Goal: Task Accomplishment & Management: Use online tool/utility

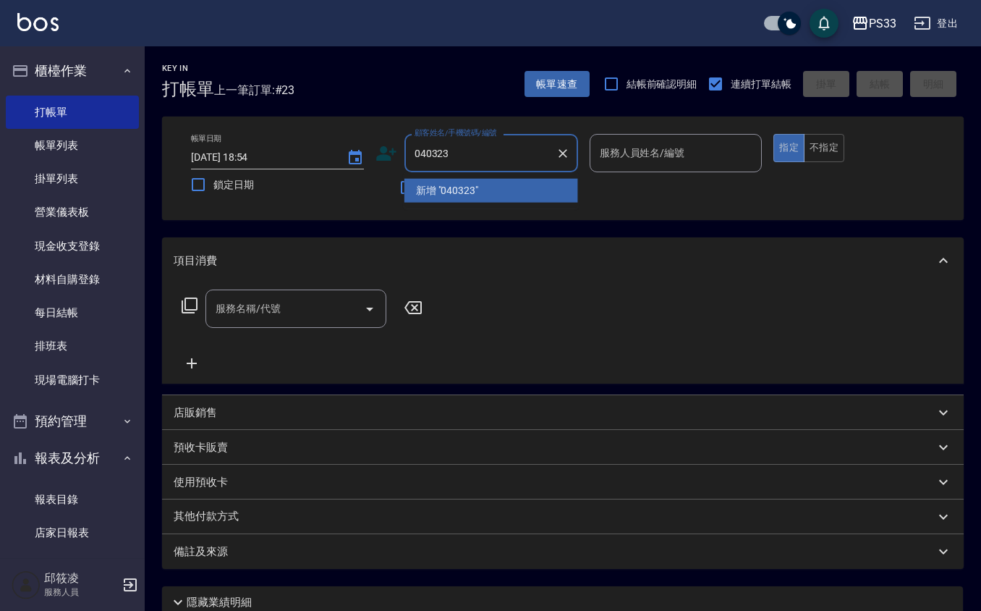
type input "040323"
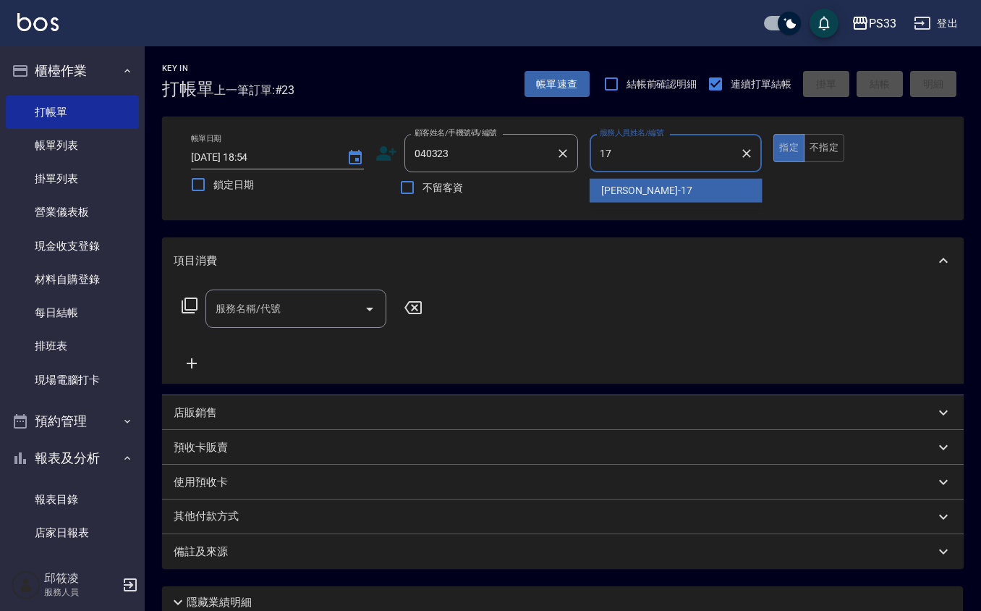
type input "[PERSON_NAME]-17"
type button "true"
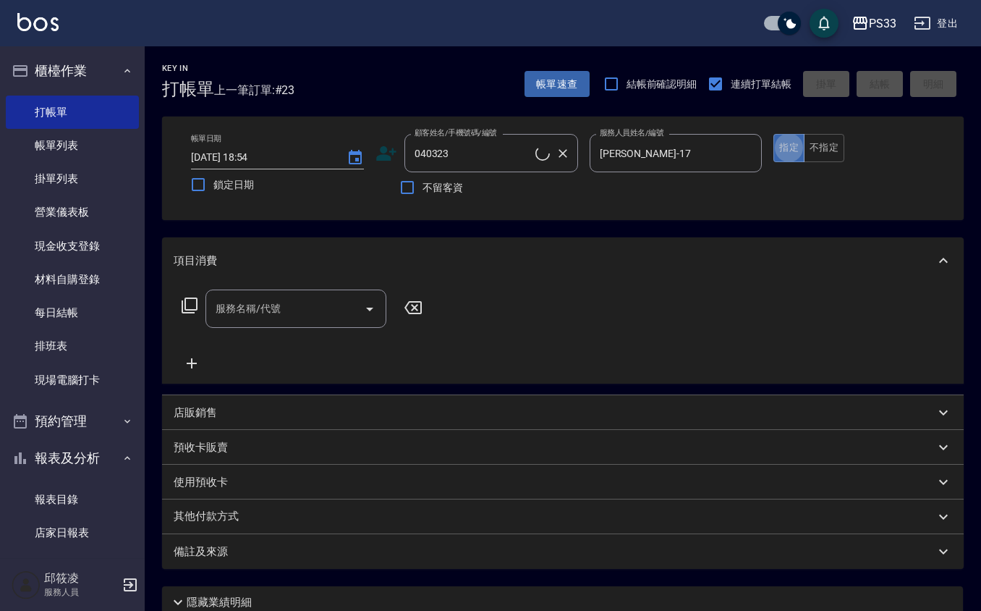
type input "[PERSON_NAME]/0978072673/040323"
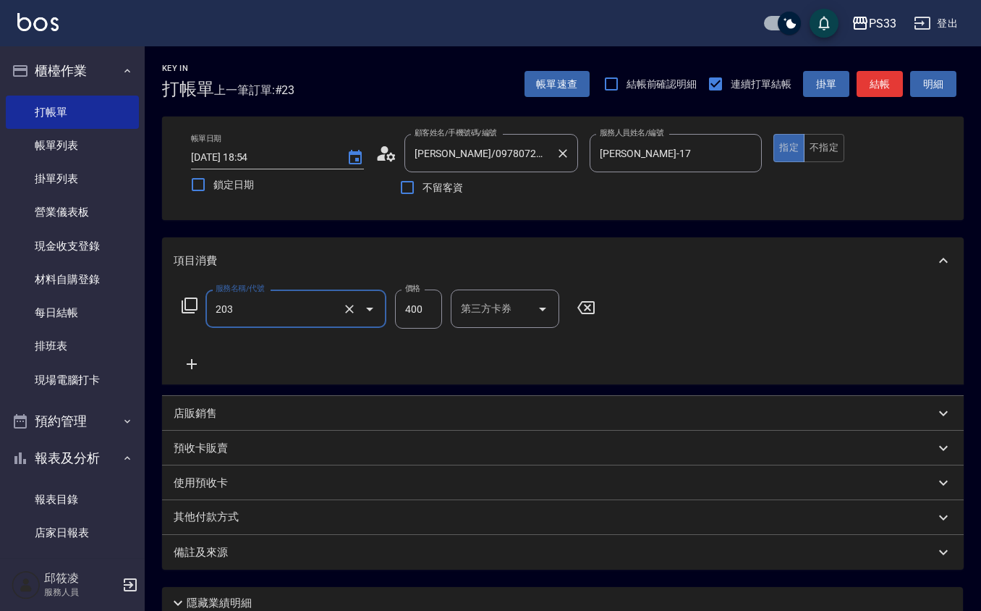
type input "指定單剪(203)"
type input "200"
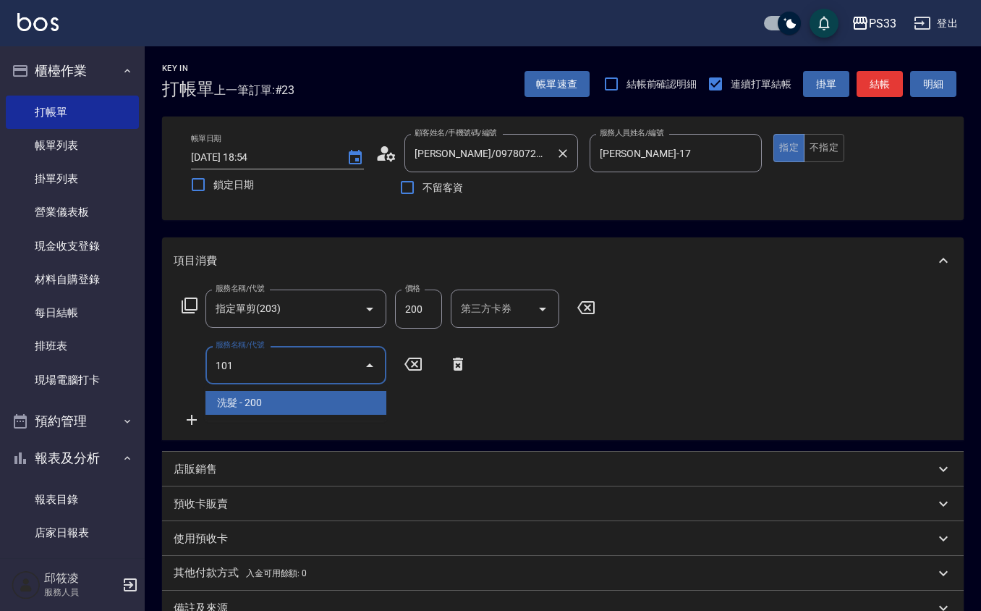
type input "洗髮(101)"
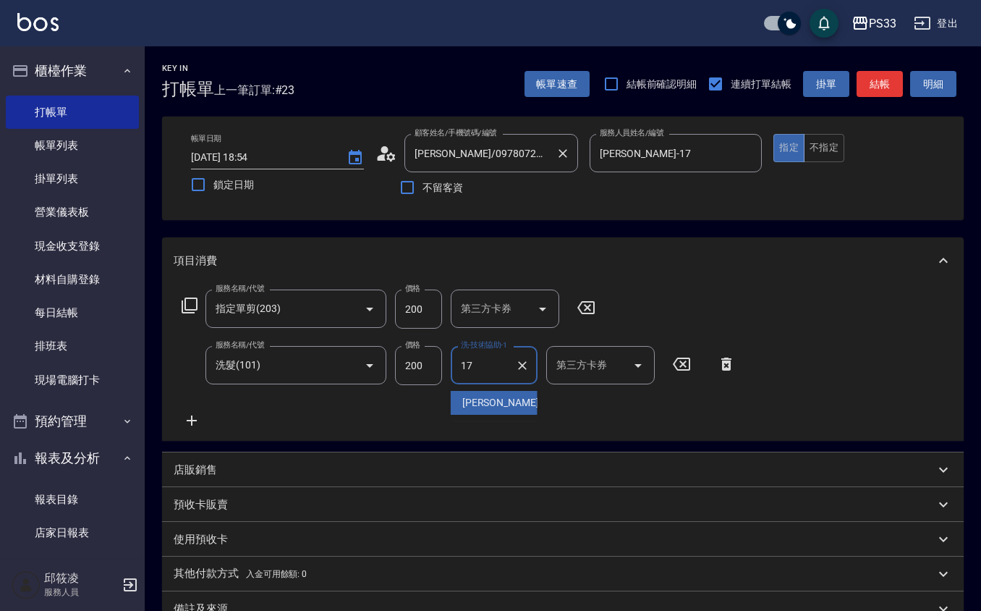
type input "[PERSON_NAME]-17"
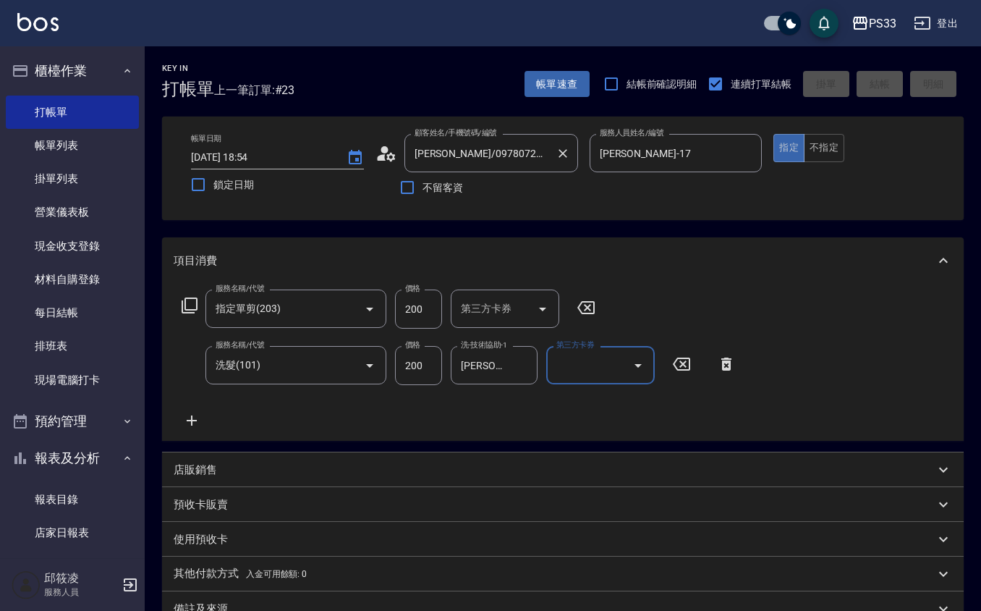
type input "[DATE] 19:30"
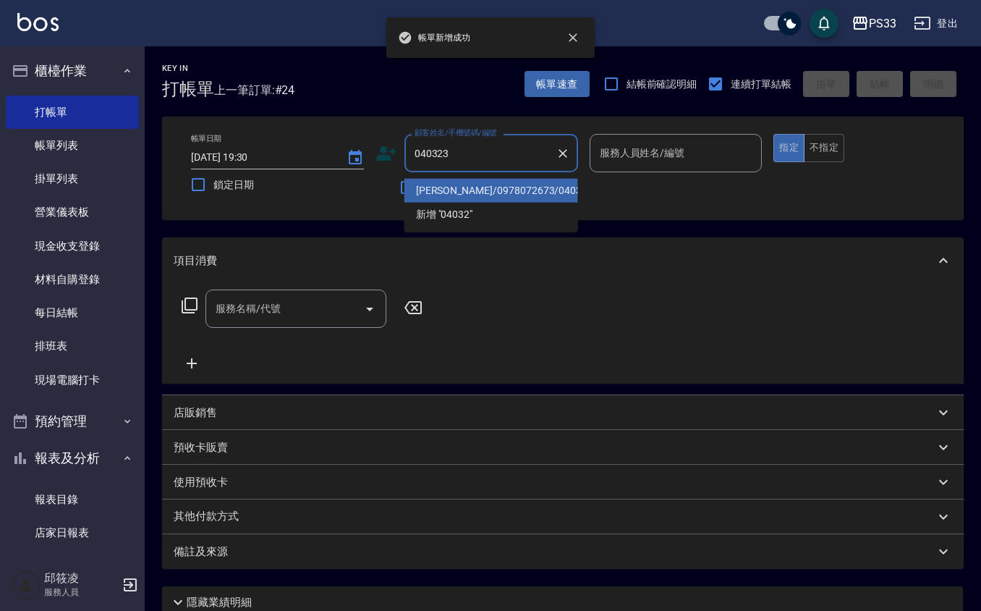
type input "[PERSON_NAME]/0978072673/040323"
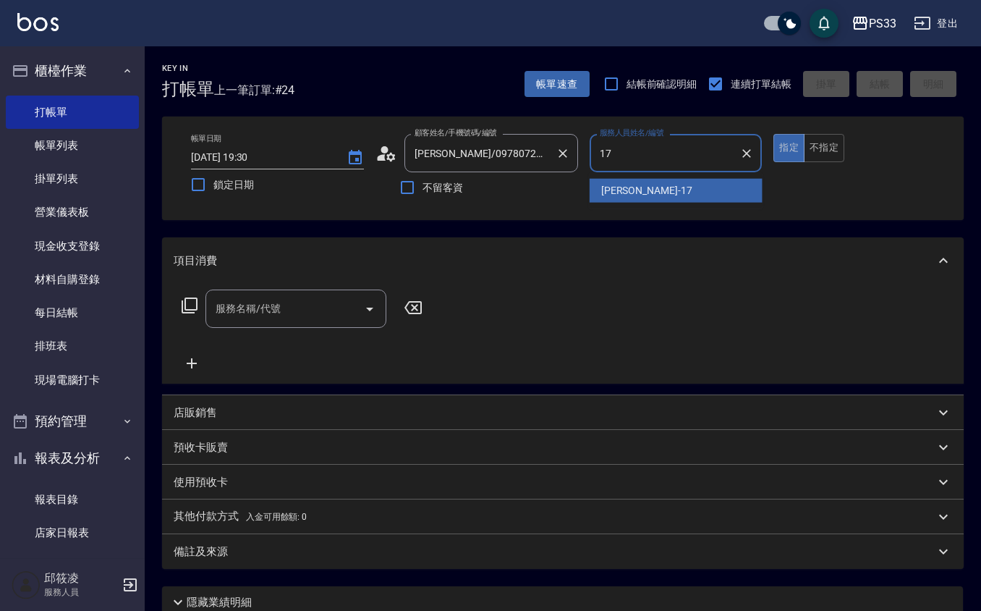
type input "嘉珮-17"
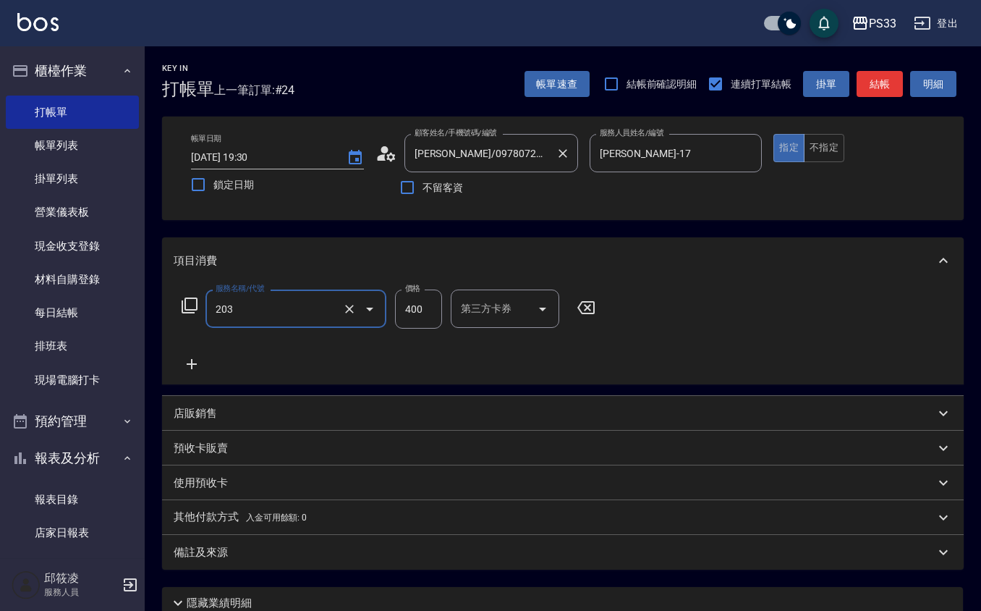
type input "指定單剪(203)"
type input "200"
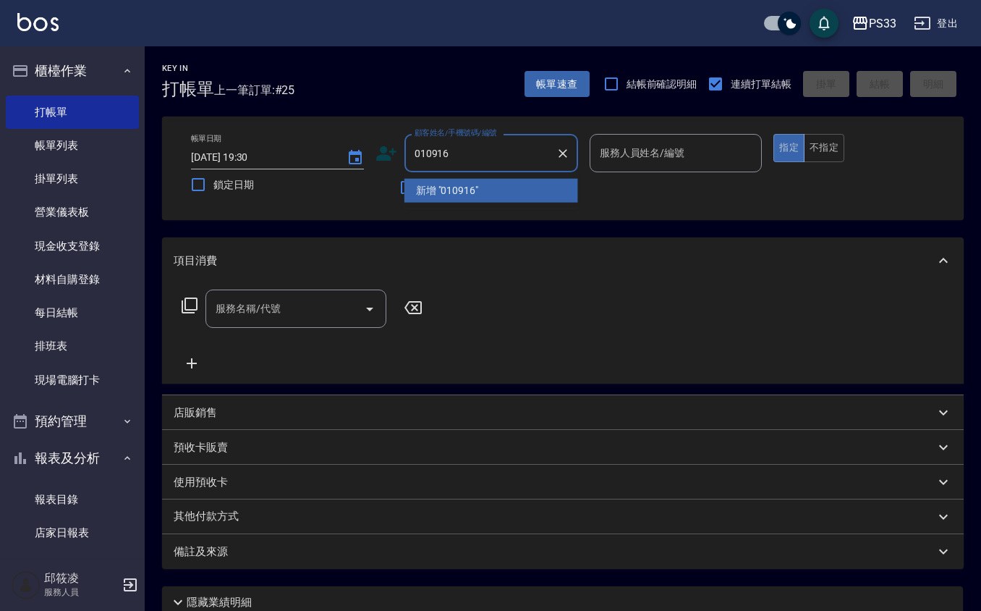
type input "010916"
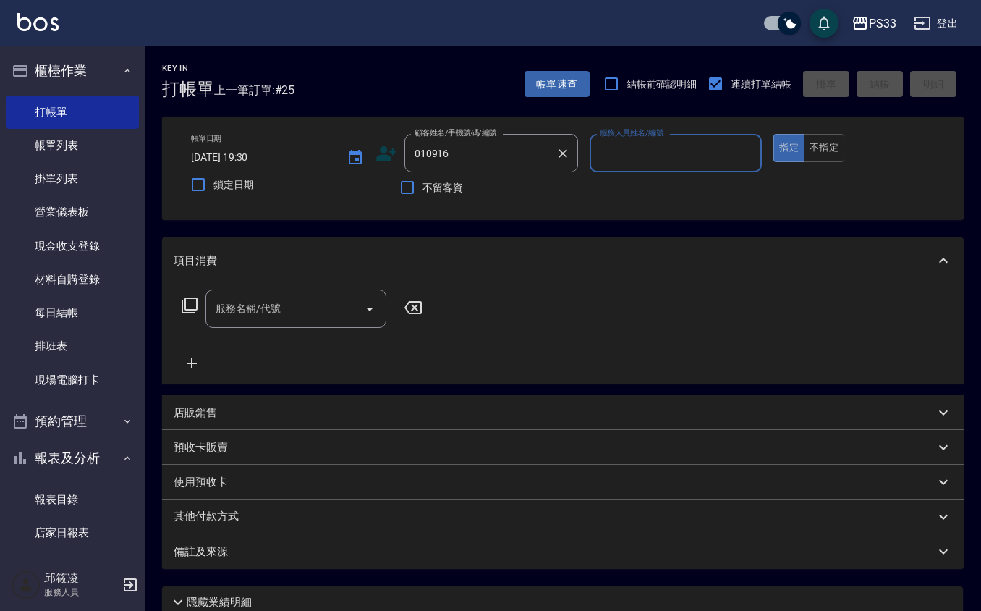
type input "6"
type input "[PERSON_NAME]/0902208377/010916"
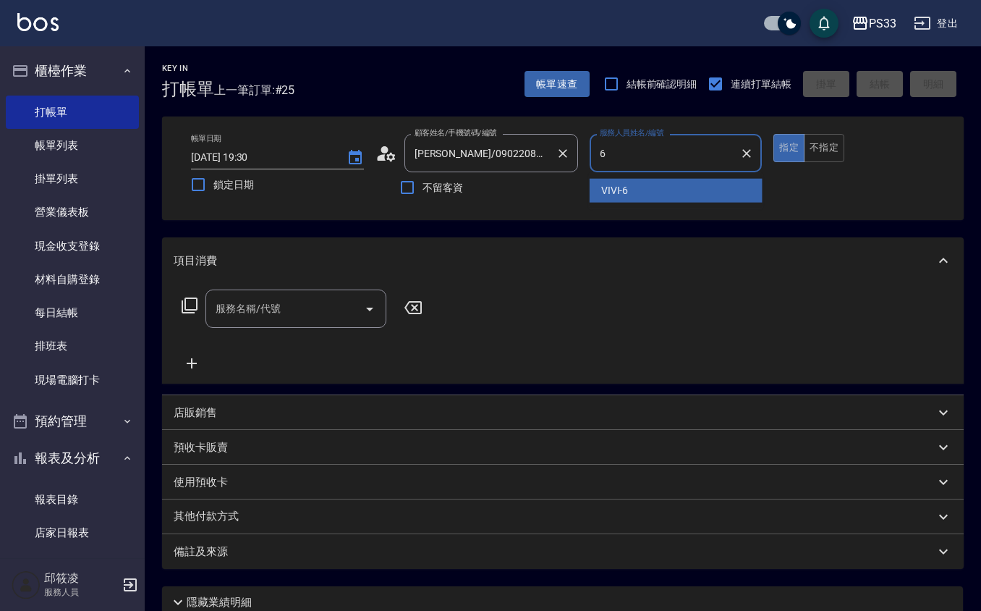
type input "VIVI-6"
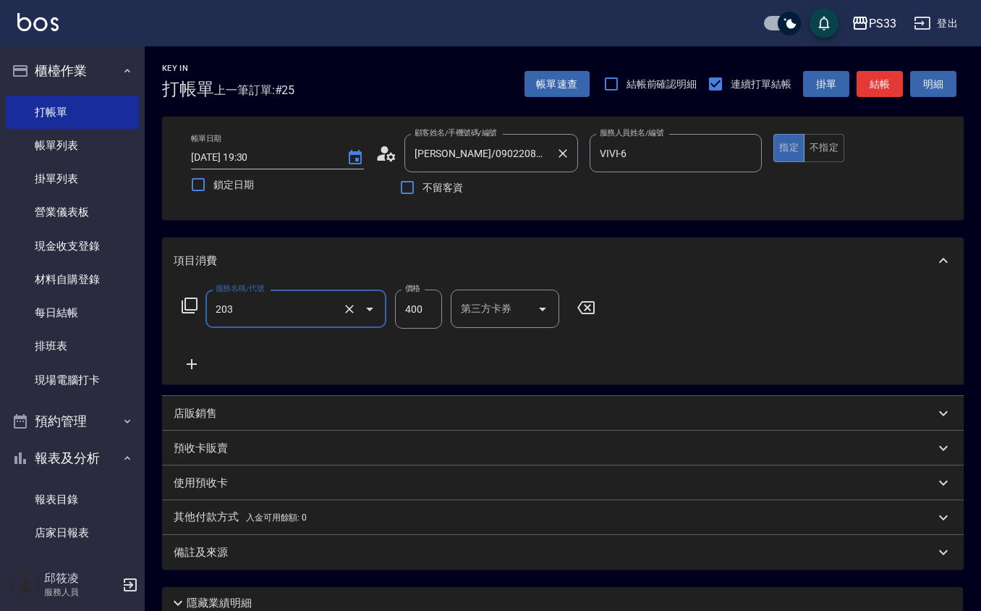
type input "指定單剪(203)"
type input "300"
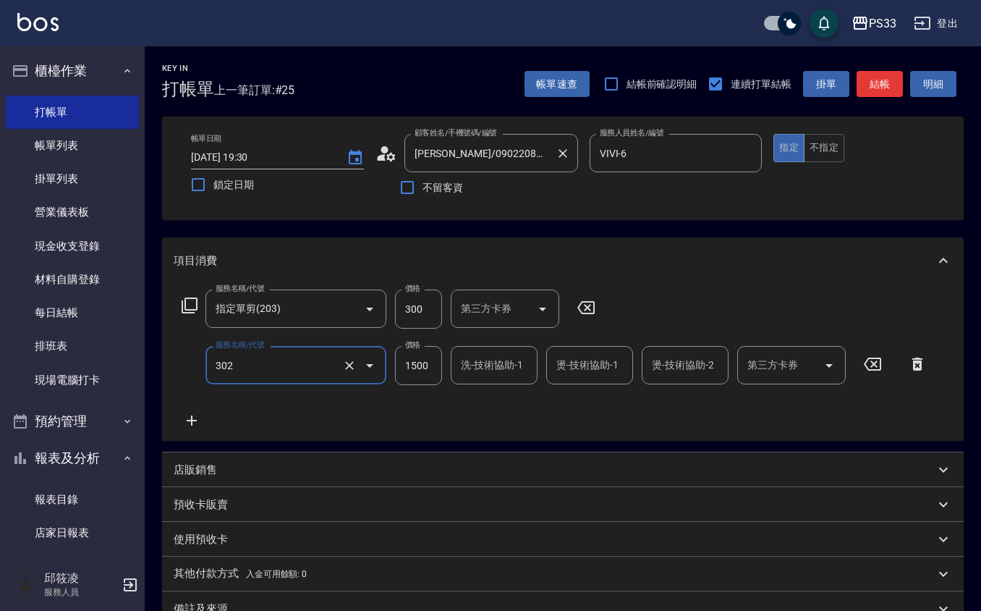
type input "設計燙髮(302)"
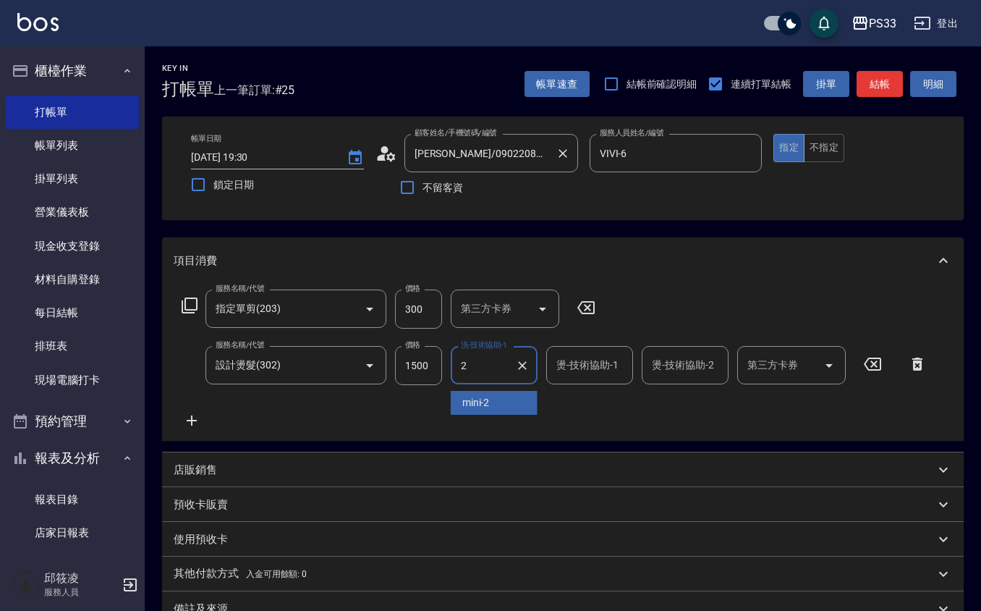
type input "mini-2"
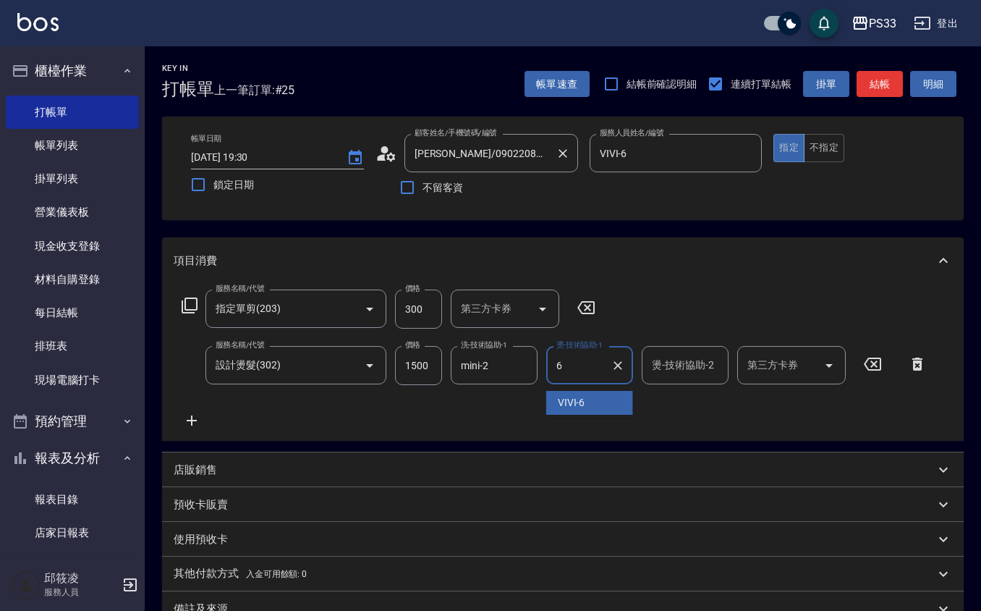
type input "VIVI-6"
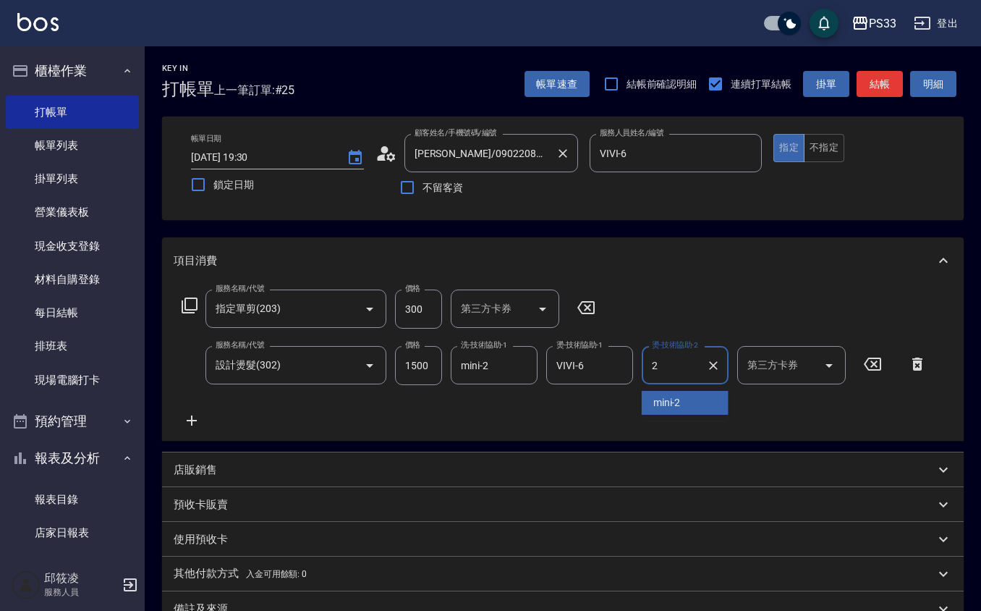
type input "mini-2"
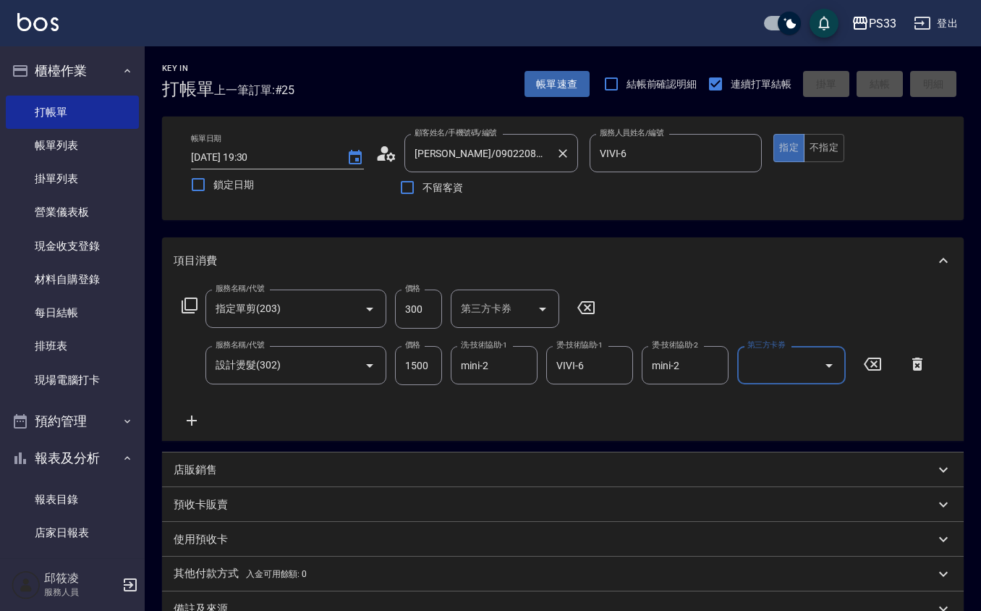
type input "2025/10/09 19:31"
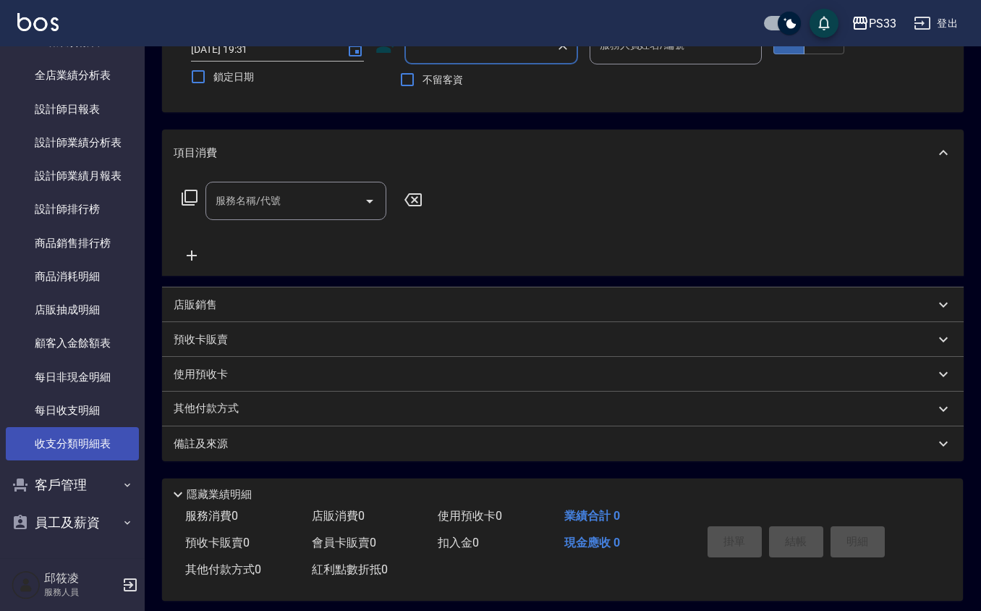
scroll to position [119, 0]
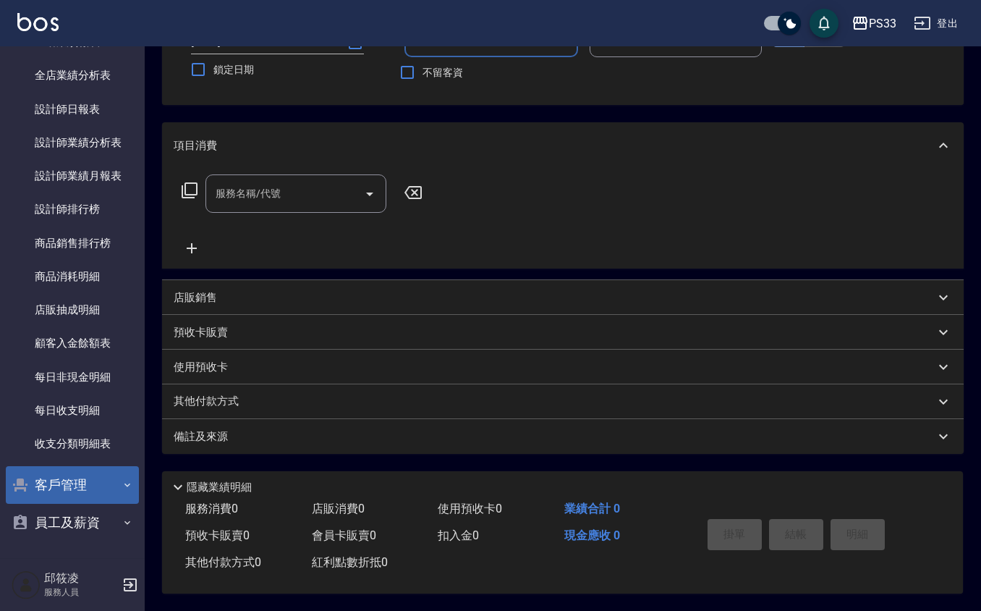
click at [56, 491] on button "客戶管理" at bounding box center [72, 485] width 133 height 38
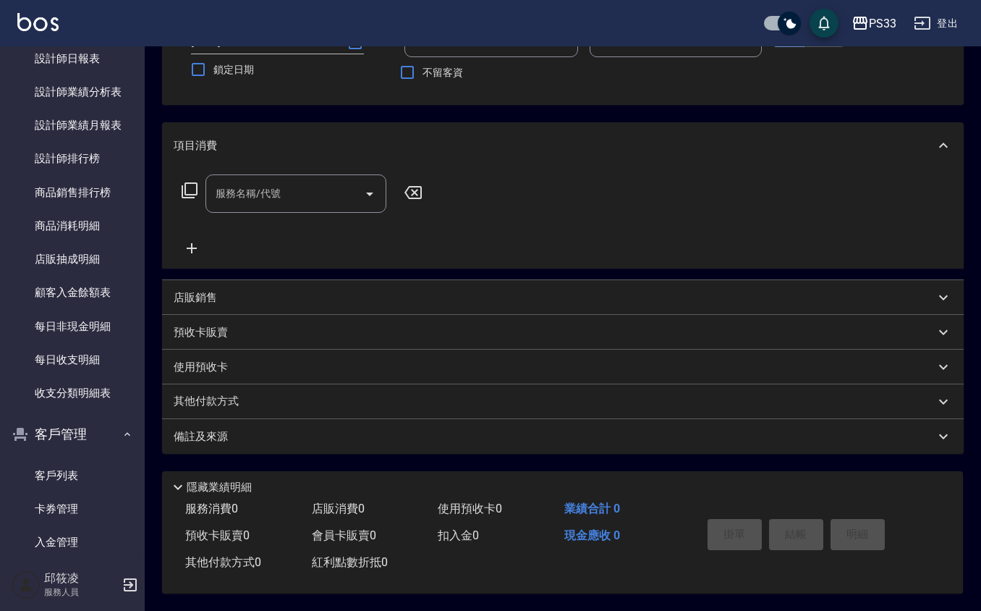
scroll to position [735, 0]
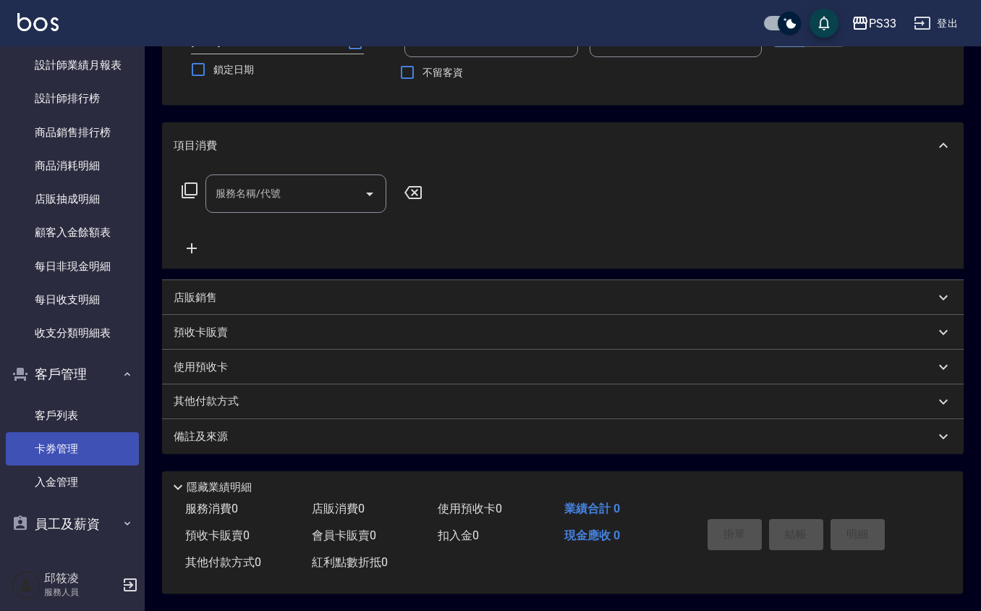
click at [85, 432] on link "卡券管理" at bounding box center [72, 448] width 133 height 33
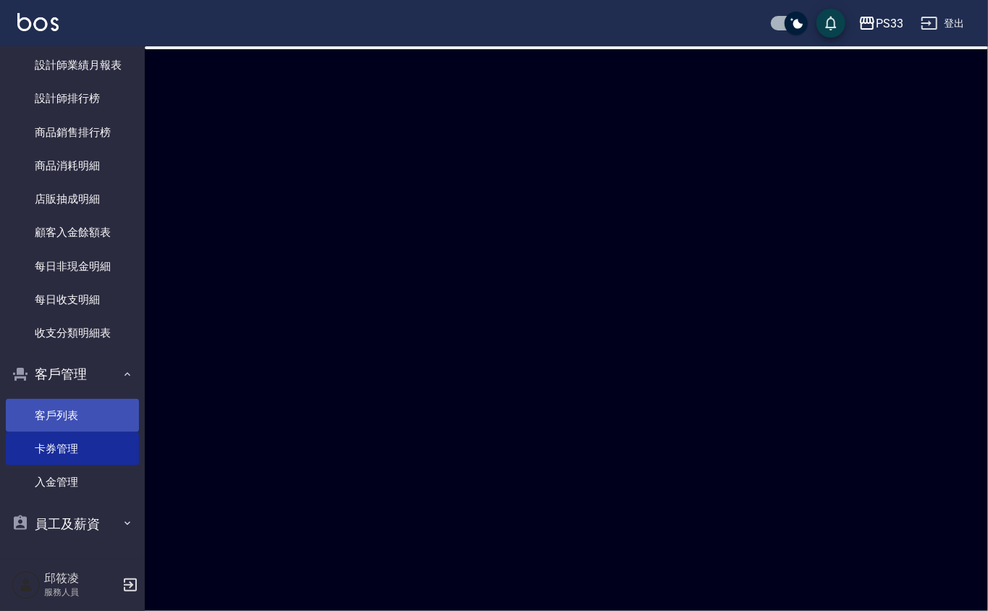
click at [88, 411] on link "客戶列表" at bounding box center [72, 415] width 133 height 33
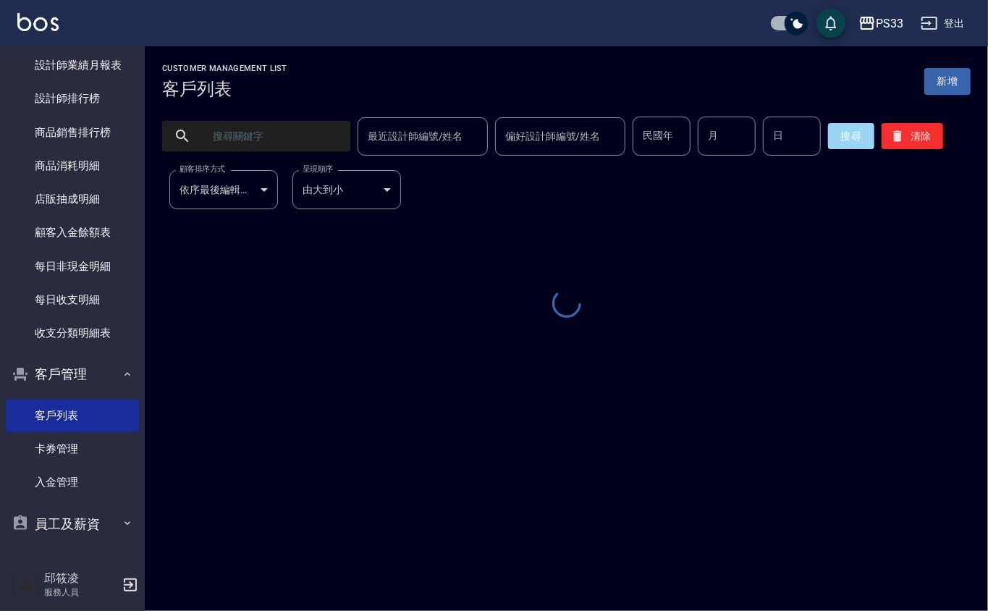
drag, startPoint x: 710, startPoint y: 136, endPoint x: 658, endPoint y: 99, distance: 63.8
click at [712, 133] on input "月" at bounding box center [726, 135] width 58 height 39
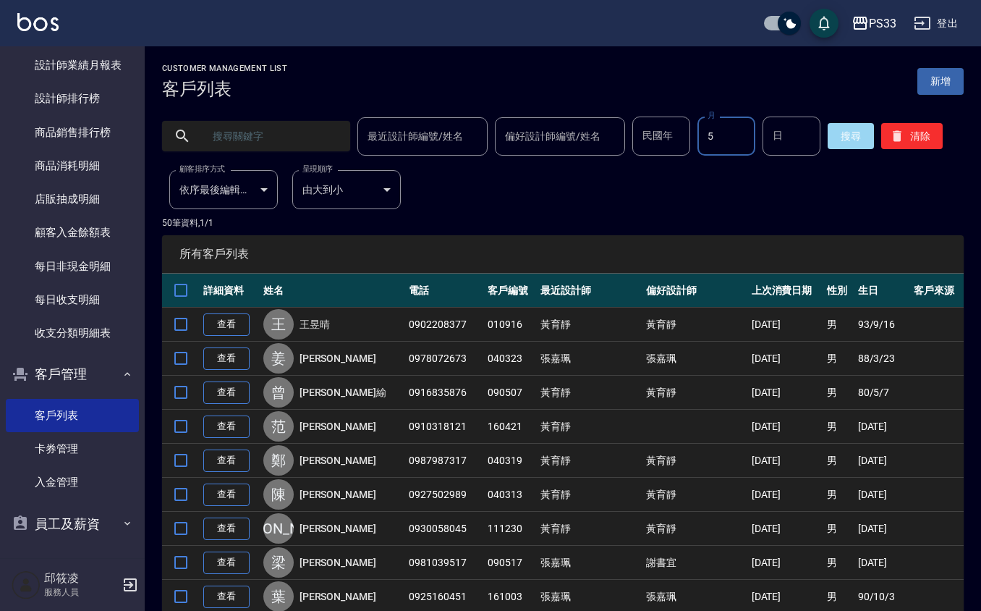
type input "5"
type input "31"
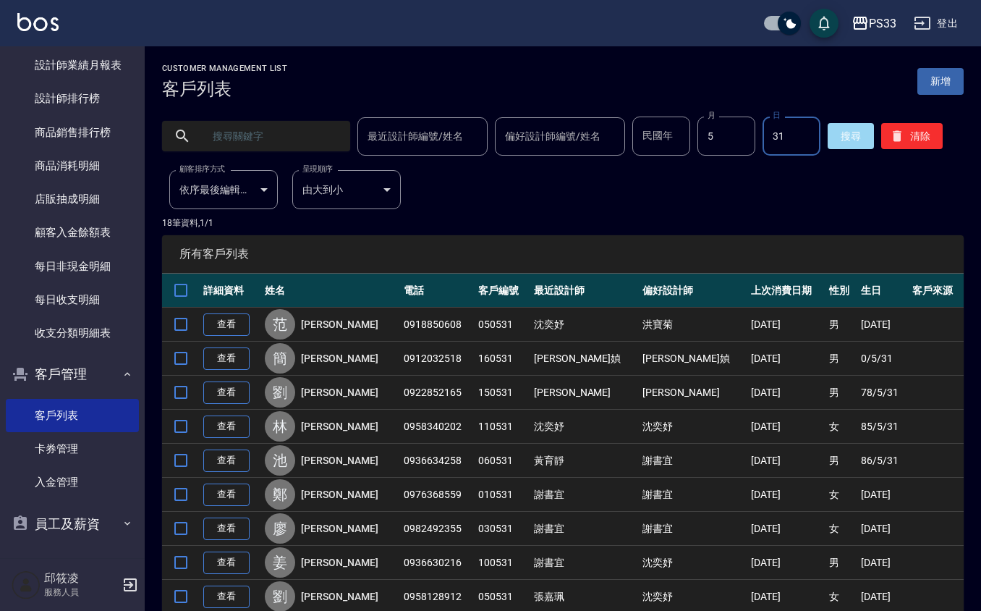
click at [253, 195] on body "PS33 登出 櫃檯作業 打帳單 帳單列表 掛單列表 營業儀表板 現金收支登錄 材料自購登錄 每日結帳 排班表 現場電腦打卡 預約管理 預約管理 單日預約紀錄…" at bounding box center [490, 494] width 981 height 988
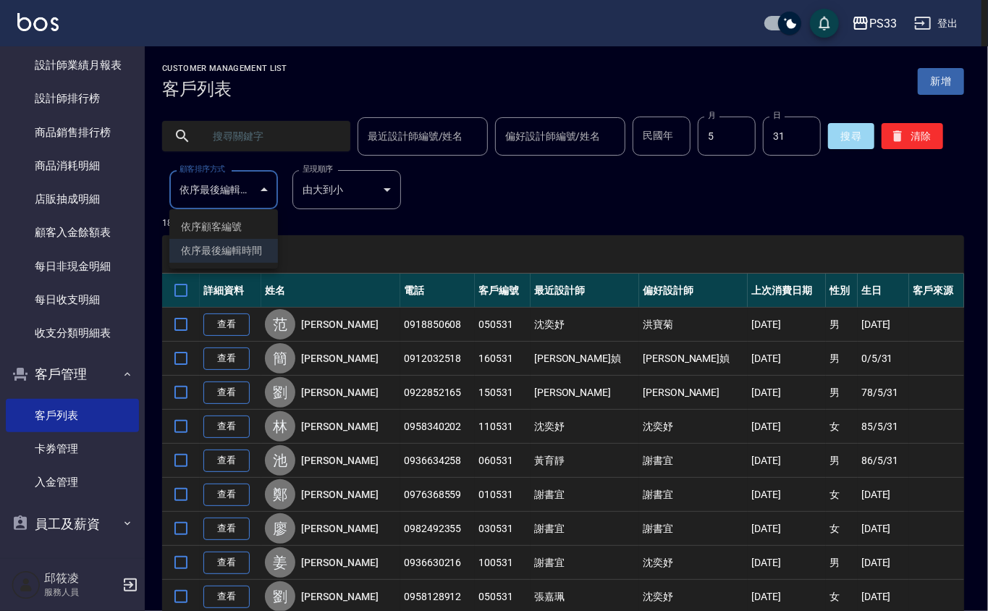
drag, startPoint x: 239, startPoint y: 238, endPoint x: 244, endPoint y: 226, distance: 13.3
click at [243, 230] on ul "依序顧客編號 依序最後編輯時間" at bounding box center [223, 238] width 109 height 59
click at [245, 224] on li "依序顧客編號" at bounding box center [223, 227] width 109 height 24
type input "NO"
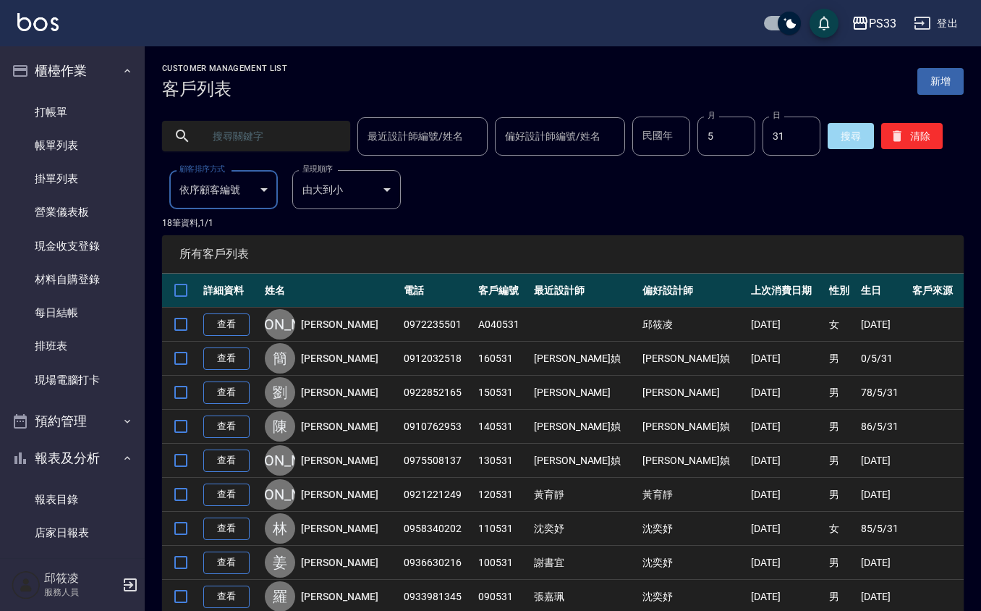
click at [47, 90] on ul "打帳單 帳單列表 掛單列表 營業儀表板 現金收支登錄 材料自購登錄 每日結帳 排班表 現場電腦打卡" at bounding box center [72, 246] width 133 height 313
click at [48, 116] on link "打帳單" at bounding box center [72, 111] width 133 height 33
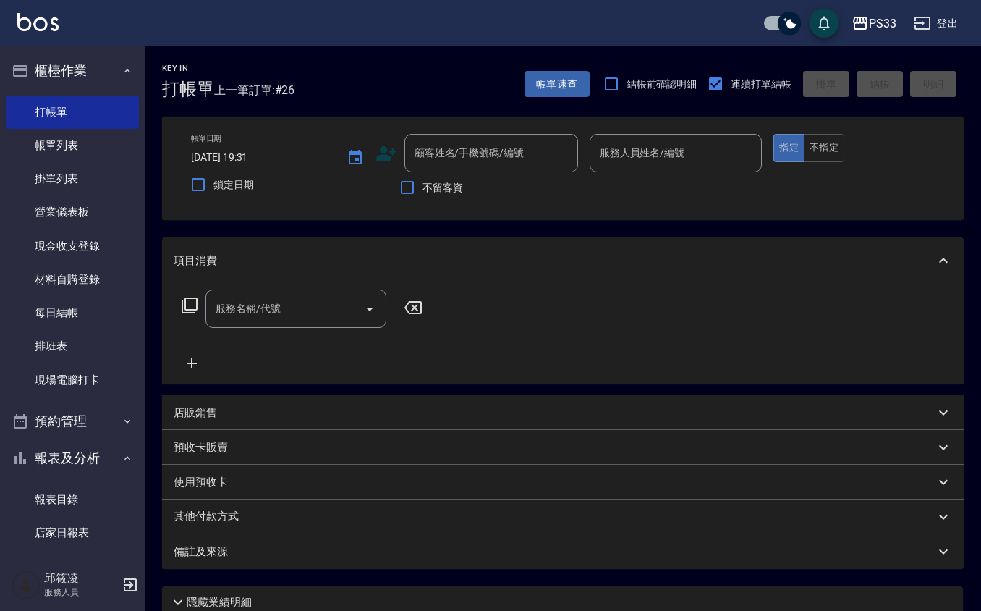
click at [392, 146] on icon at bounding box center [386, 154] width 22 height 22
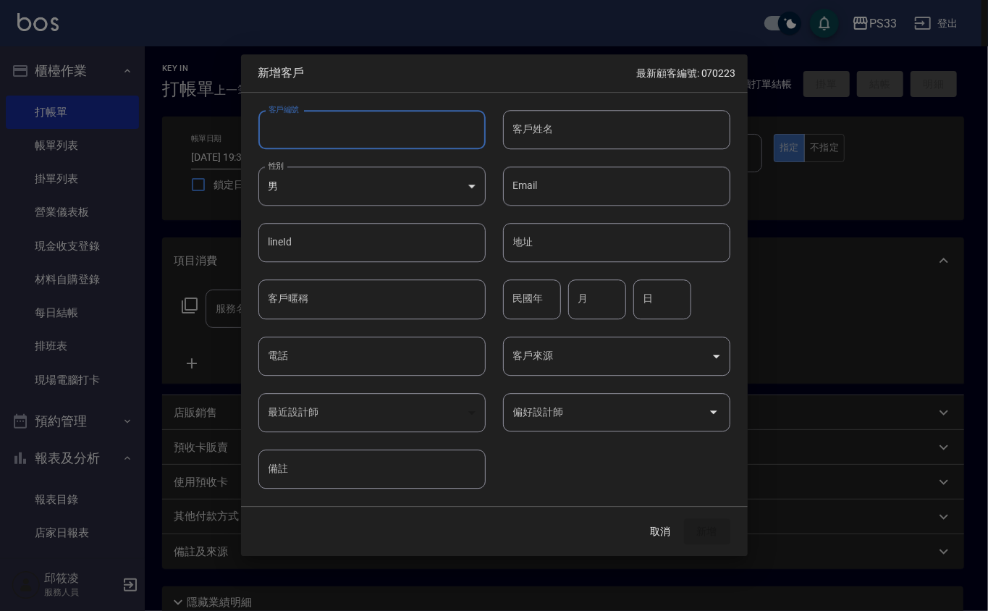
click at [386, 129] on input "客戶編號" at bounding box center [371, 129] width 227 height 39
type input "170532"
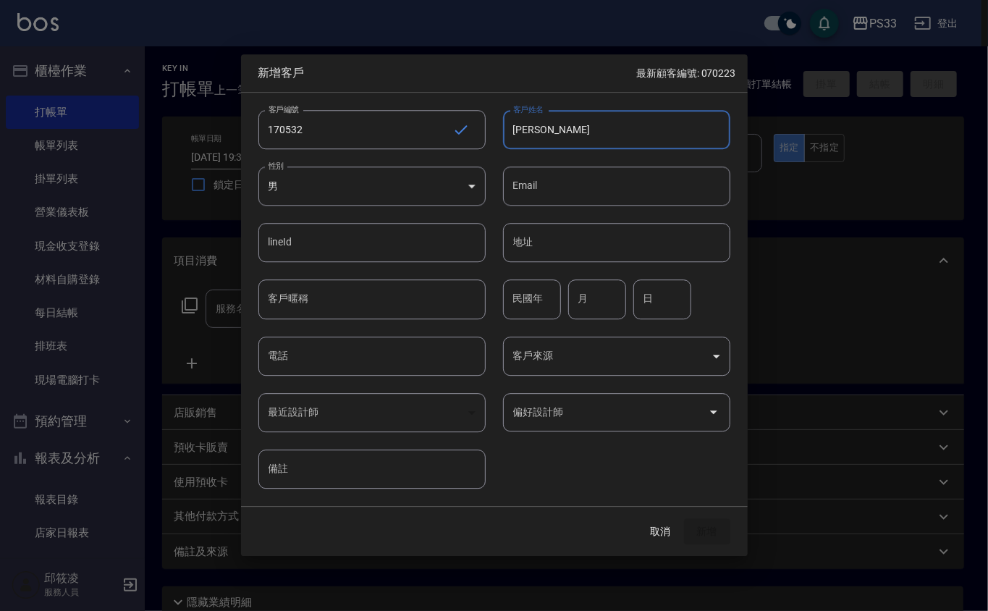
type input "馮芷琳"
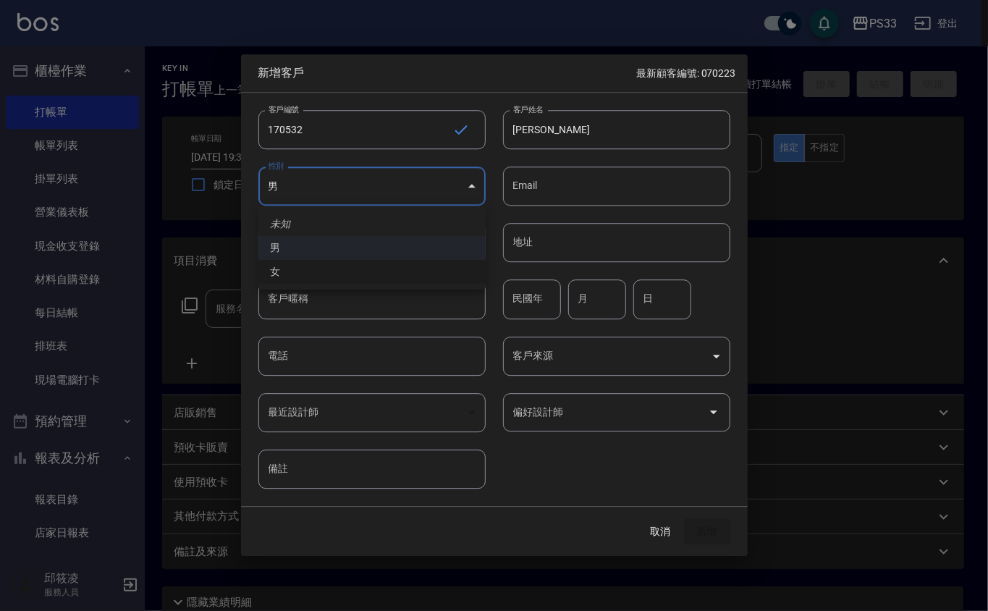
type input "FEMALE"
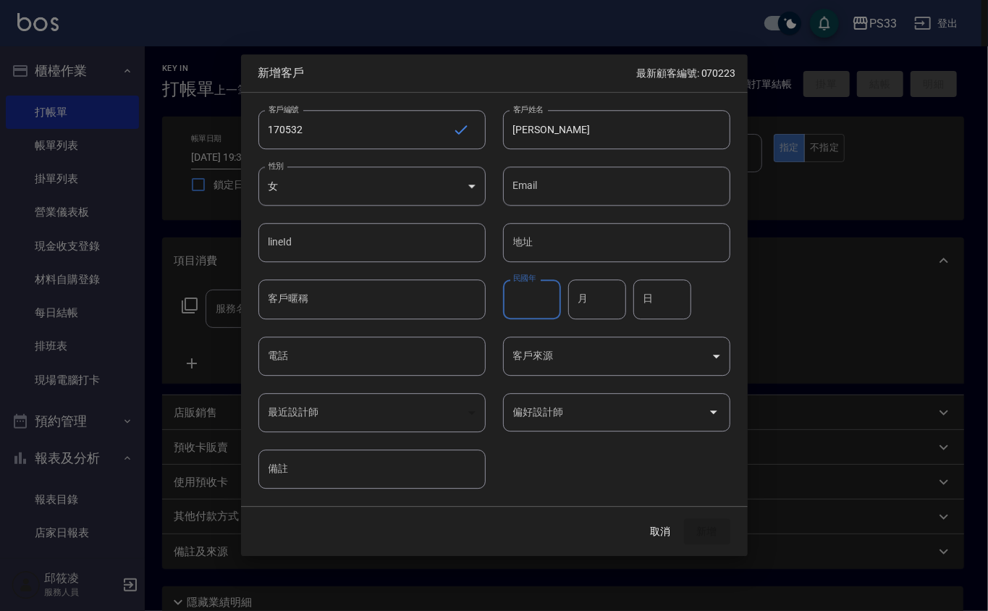
type input "8"
type input "59"
type input "05"
type input "31"
type input "0953799425"
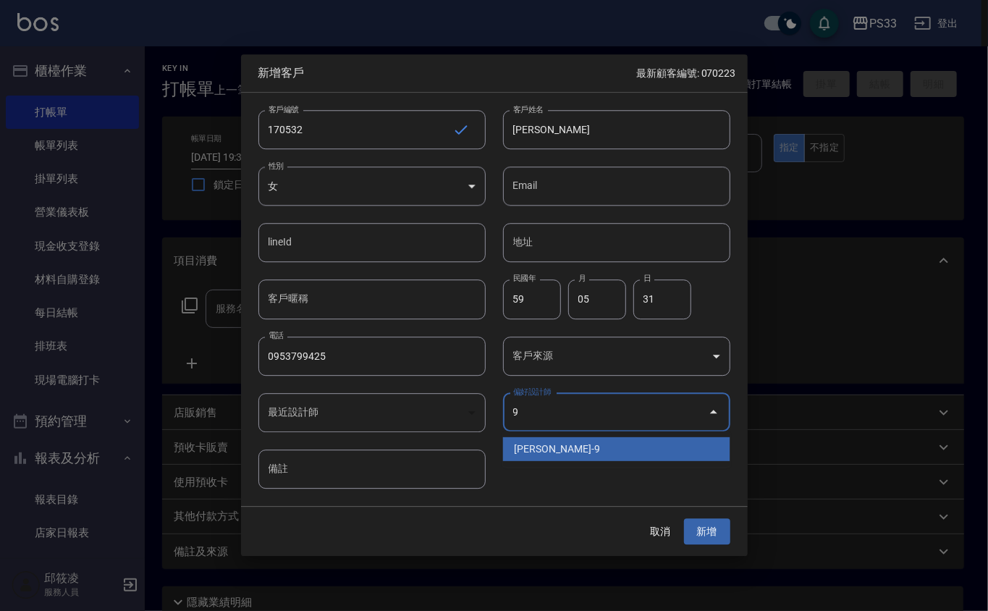
type input "許苡軒"
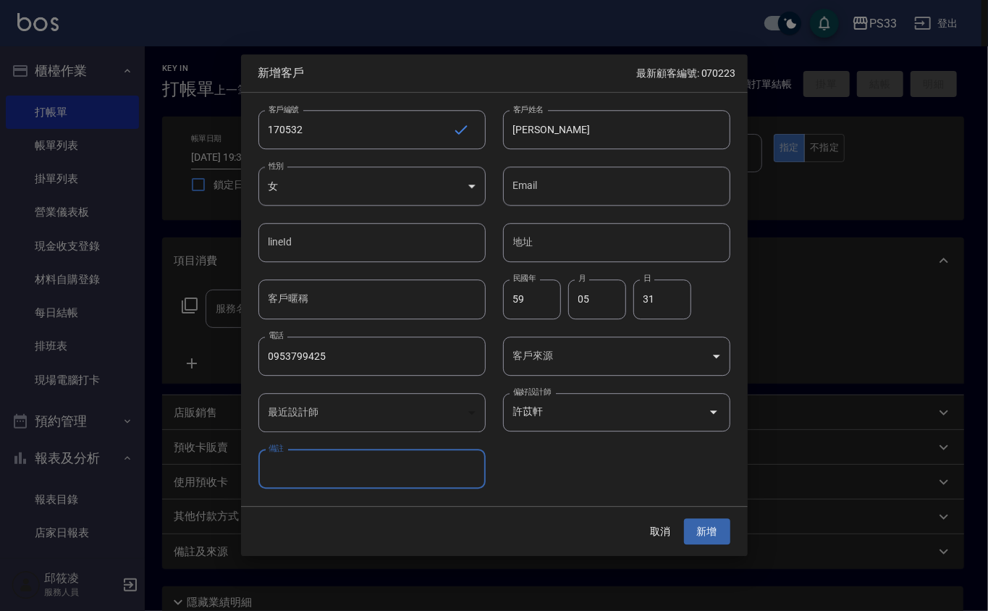
click at [684, 518] on button "新增" at bounding box center [707, 531] width 46 height 27
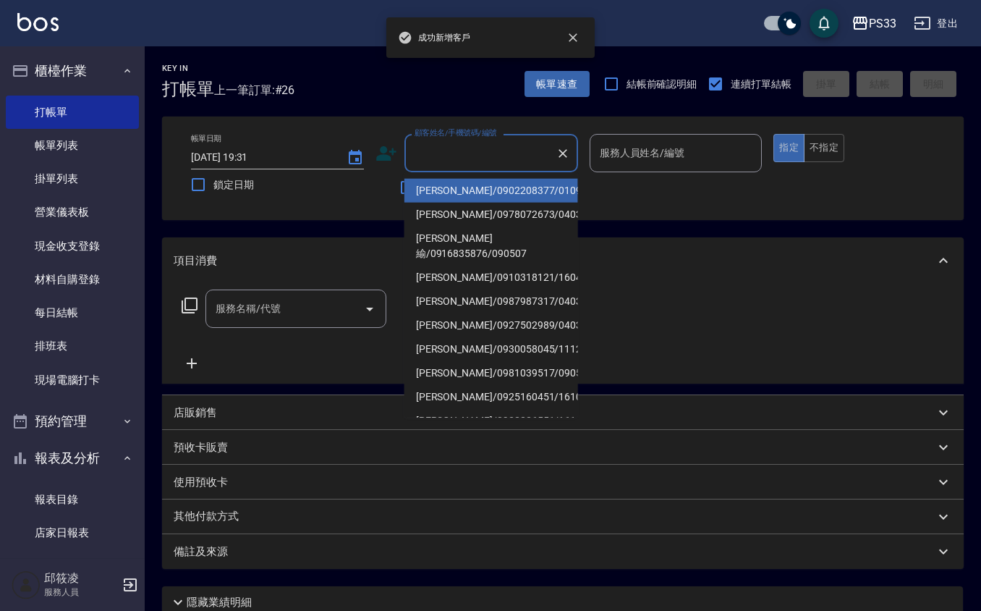
click at [428, 155] on input "顧客姓名/手機號碼/編號" at bounding box center [480, 152] width 139 height 25
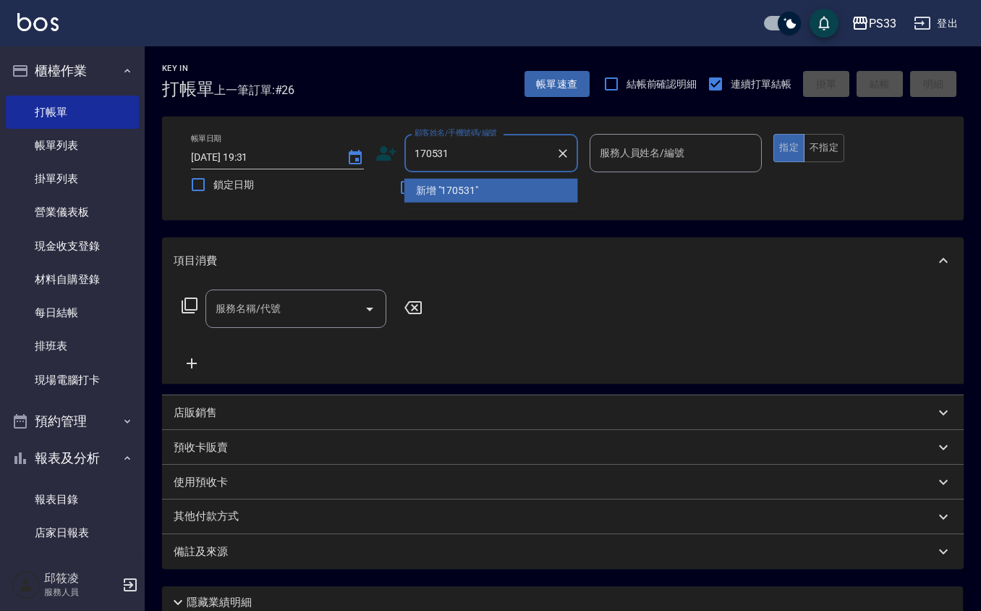
type input "170531"
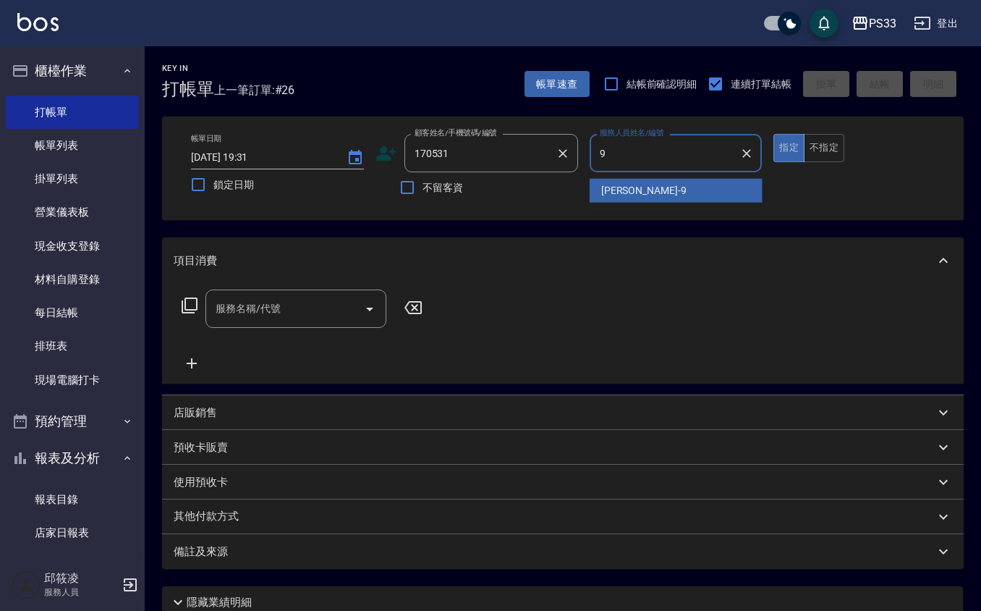
type input "苡軒-9"
type button "true"
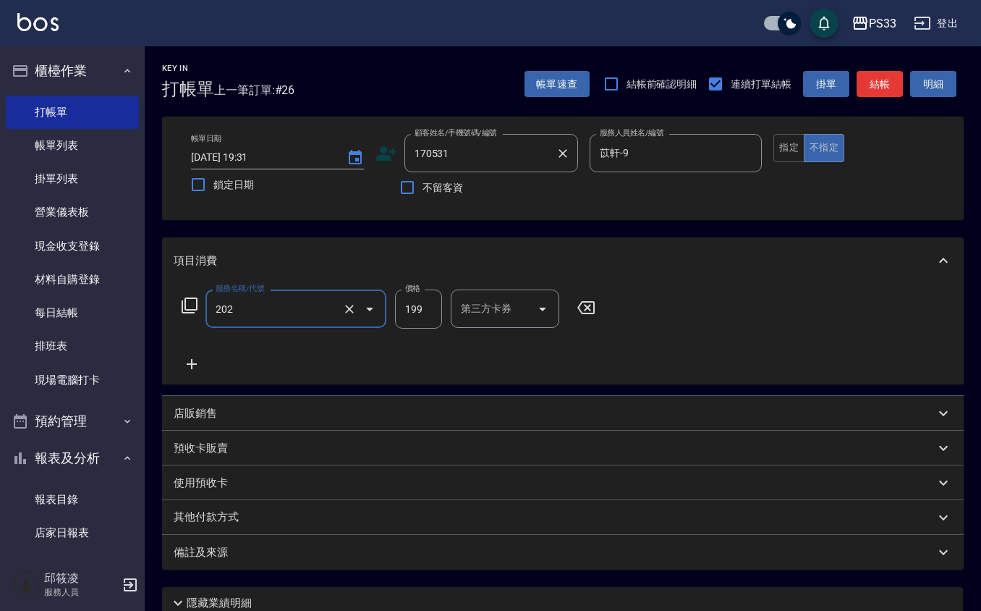
type input "不指定單剪(202)"
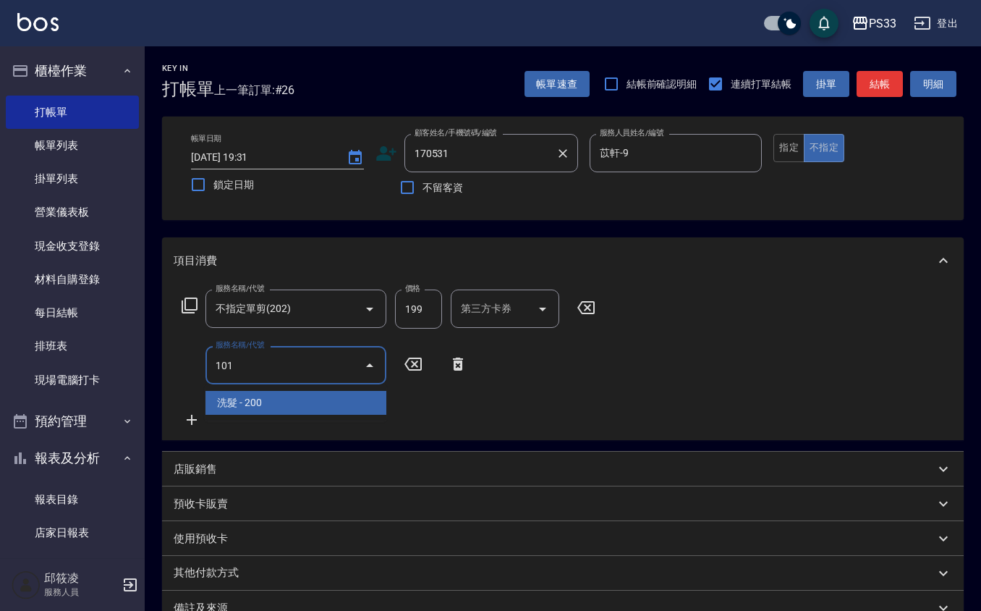
type input "洗髮(101)"
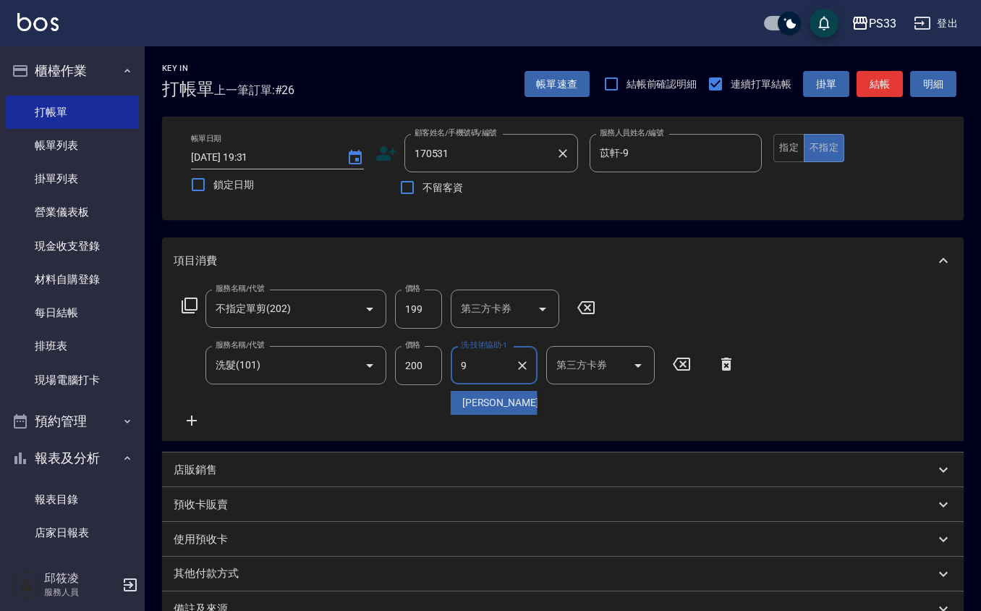
type input "9+"
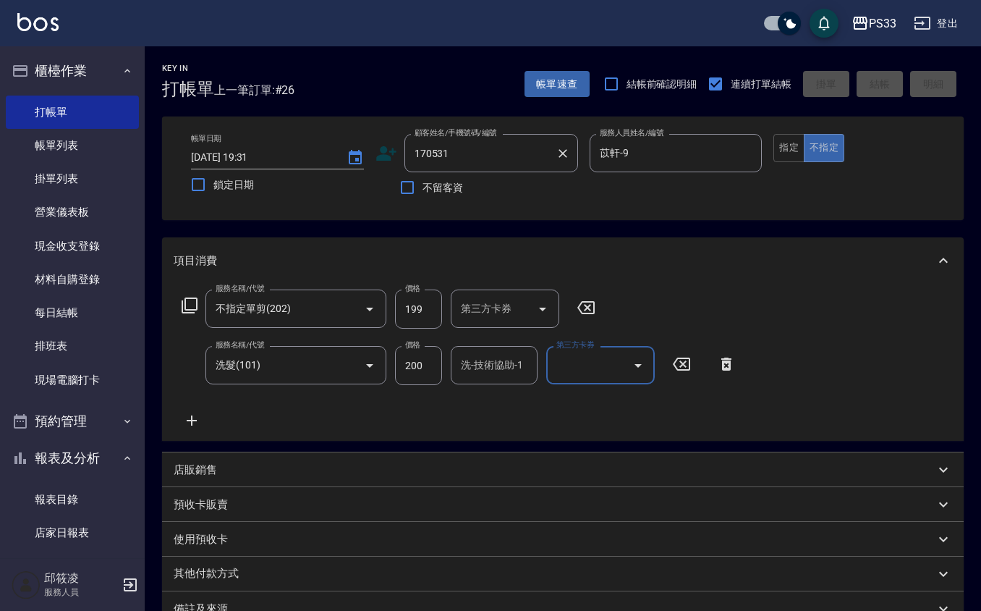
type input "2025/10/09 19:32"
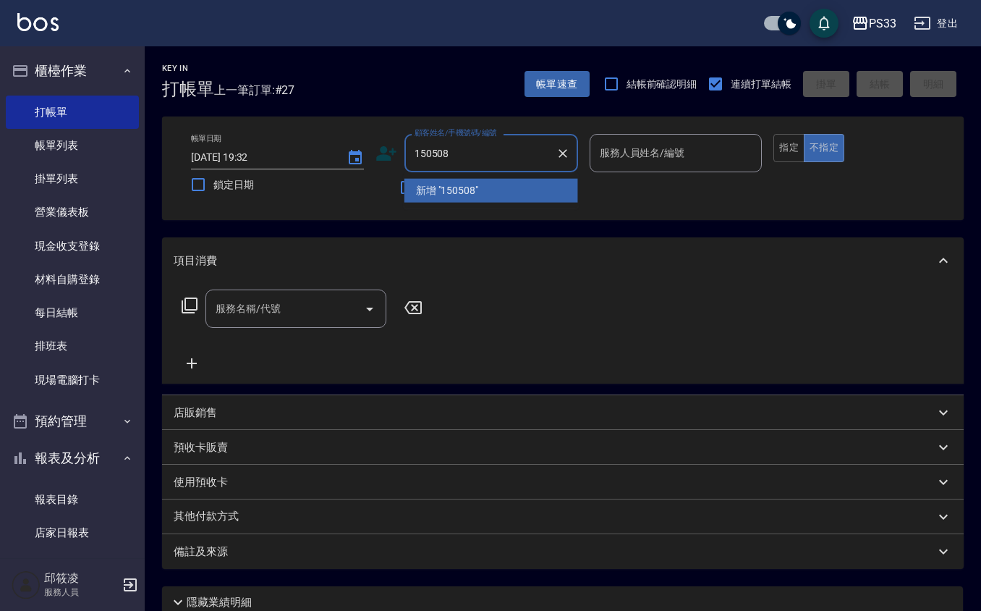
type input "150508"
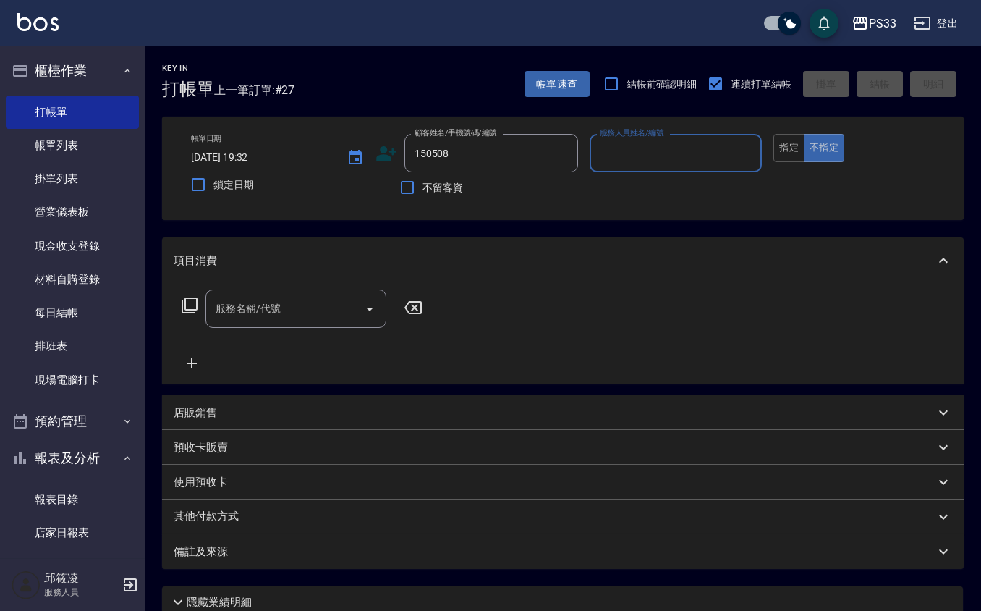
type input "2"
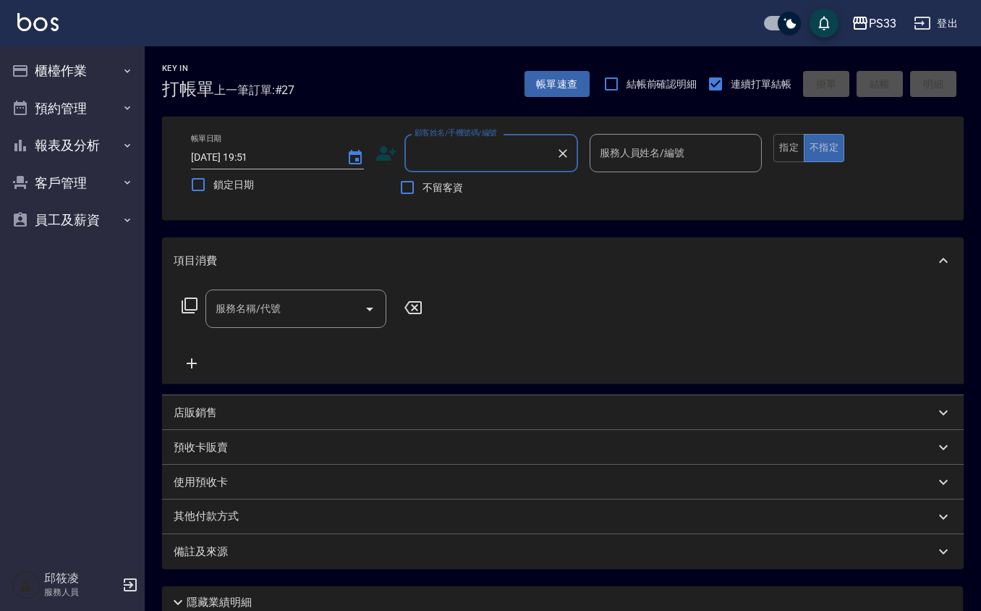
click at [460, 166] on div "顧客姓名/手機號碼/編號" at bounding box center [491, 153] width 174 height 38
type input "150508"
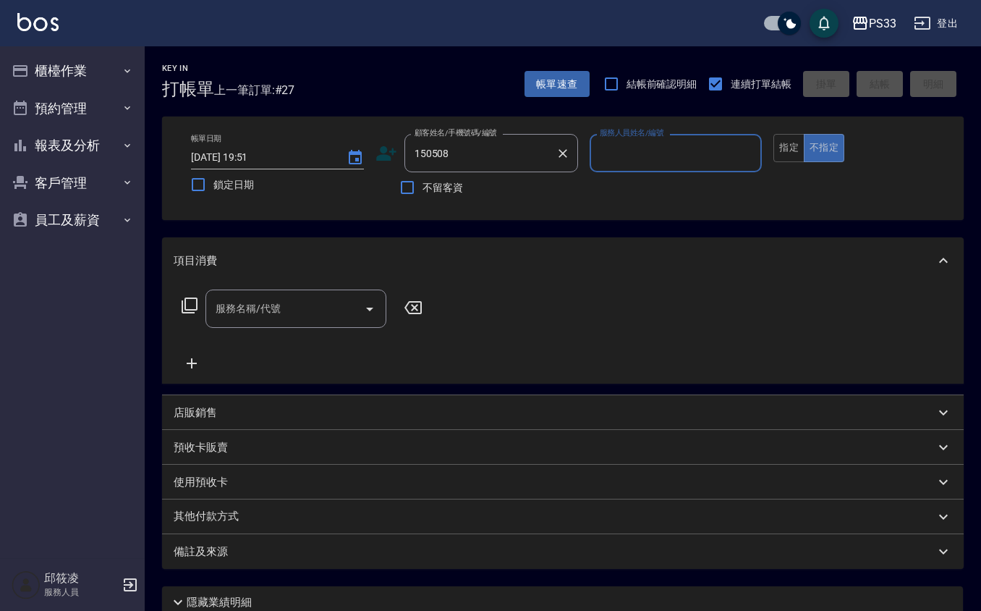
type input "2"
type input "[PERSON_NAME]/0933030179/150508"
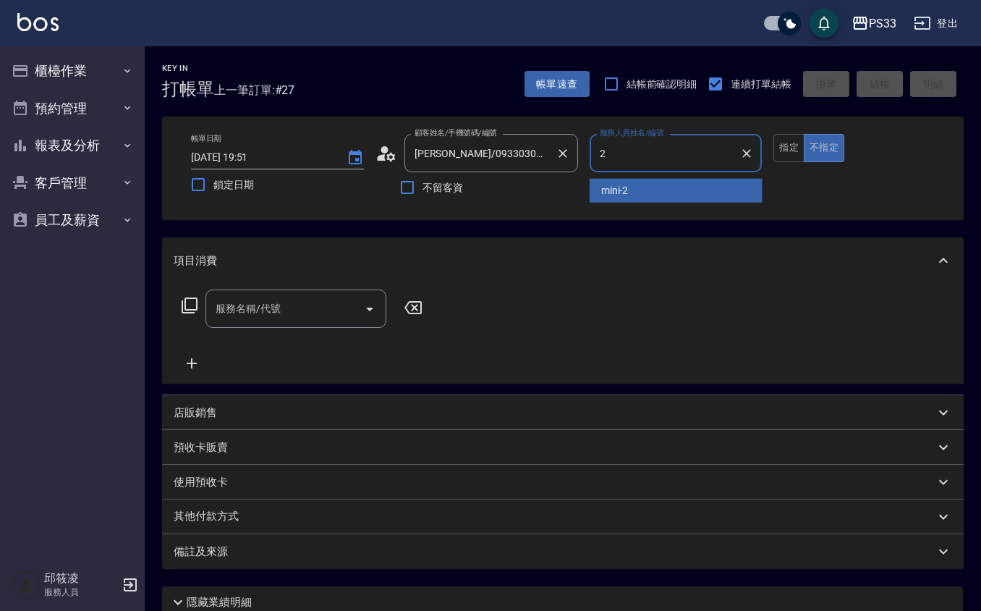
type input "mini-2"
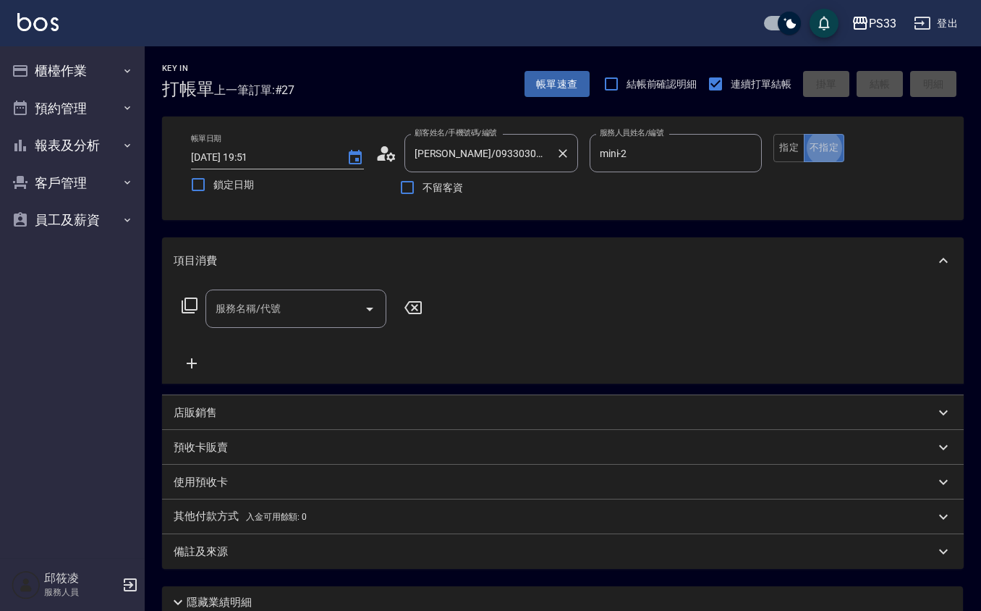
type button "false"
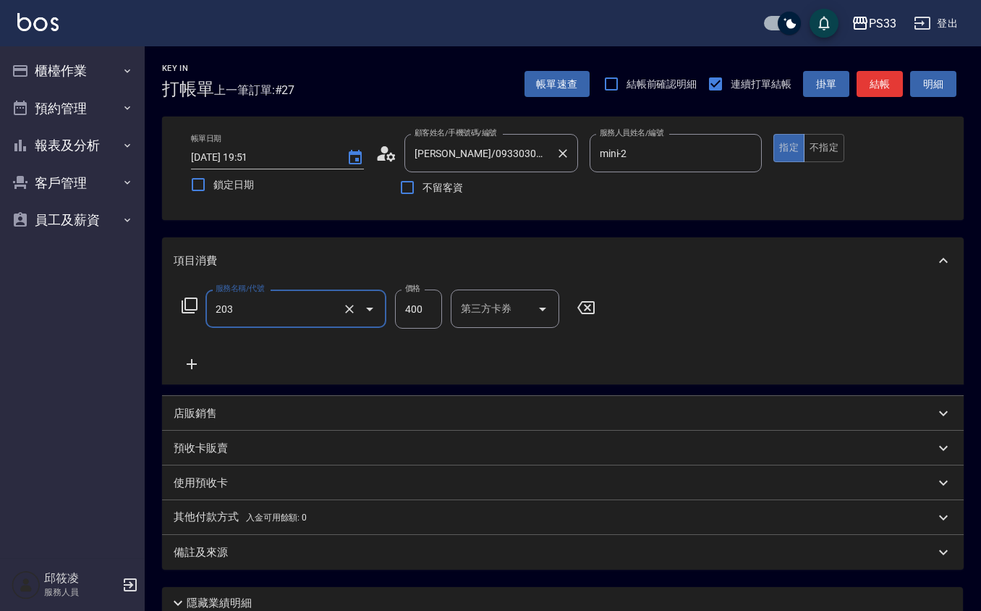
type input "指定單剪(203)"
type input "300"
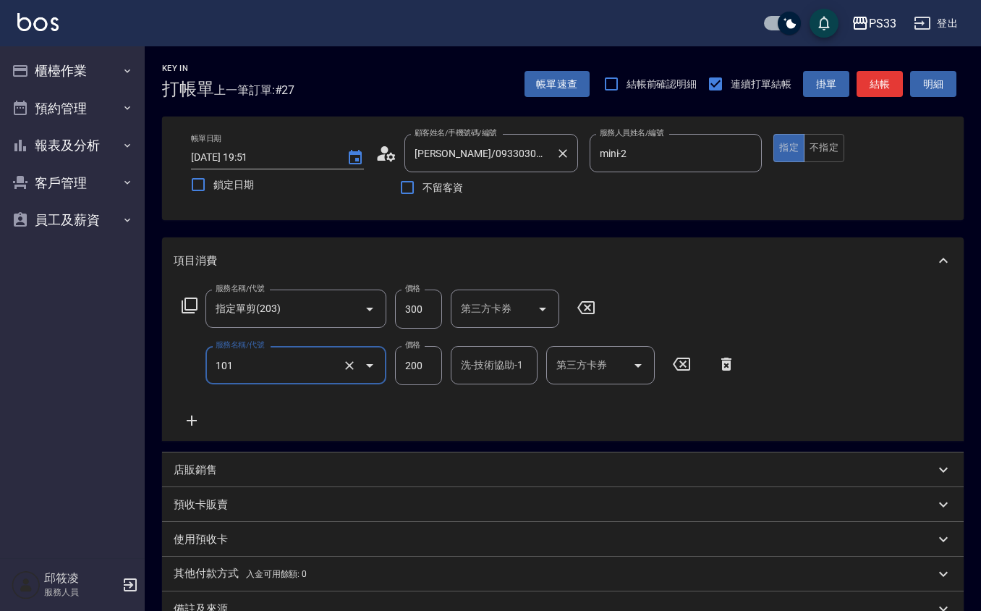
type input "洗髮(101)"
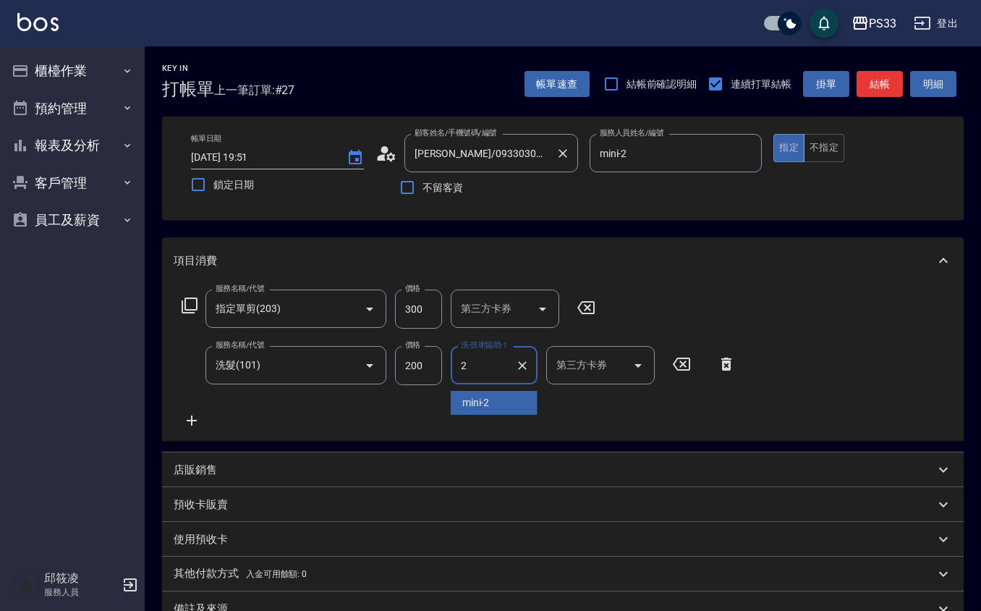
type input "mini-2"
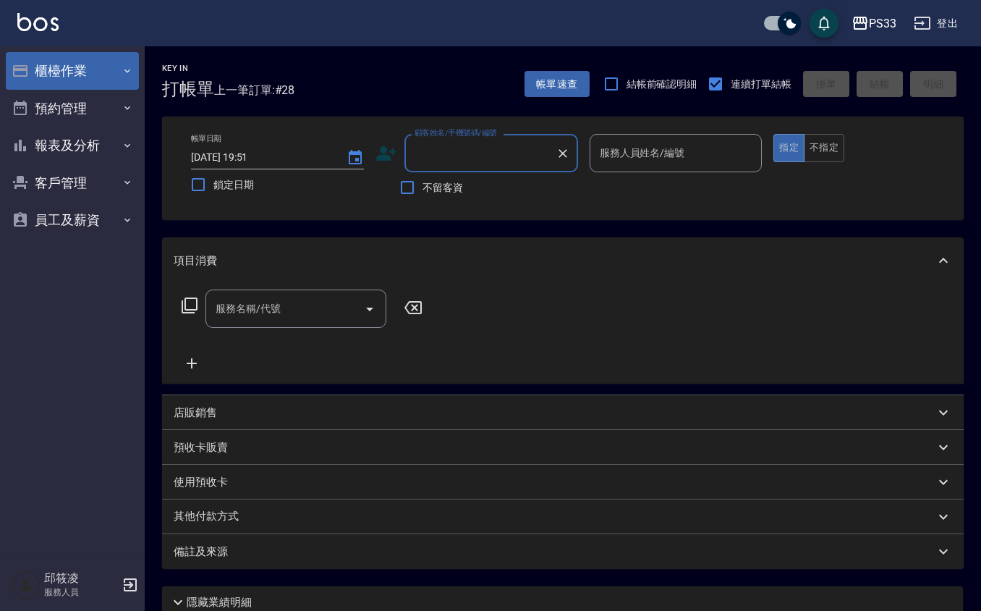
click at [42, 72] on button "櫃檯作業" at bounding box center [72, 71] width 133 height 38
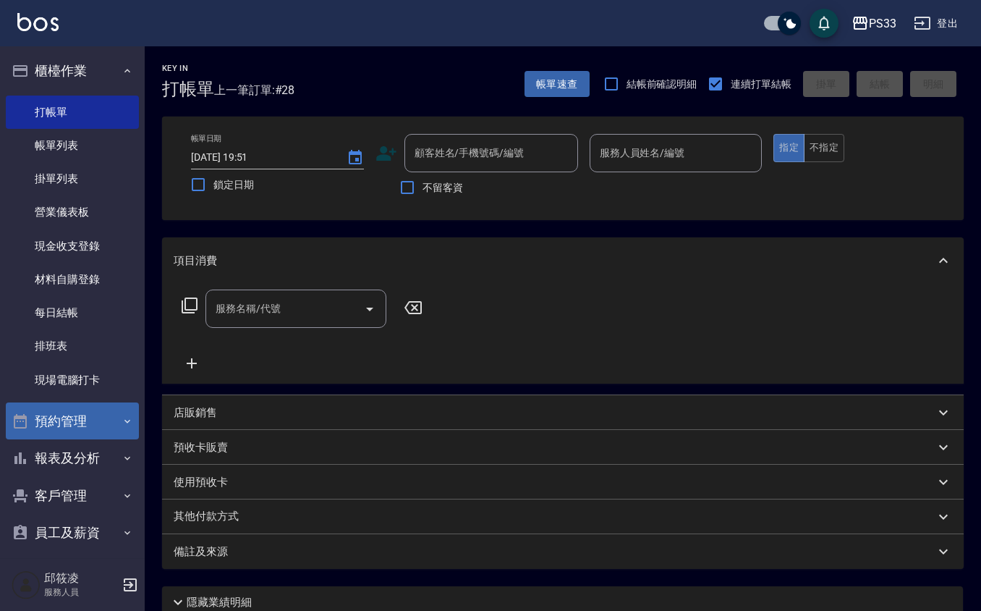
scroll to position [10, 0]
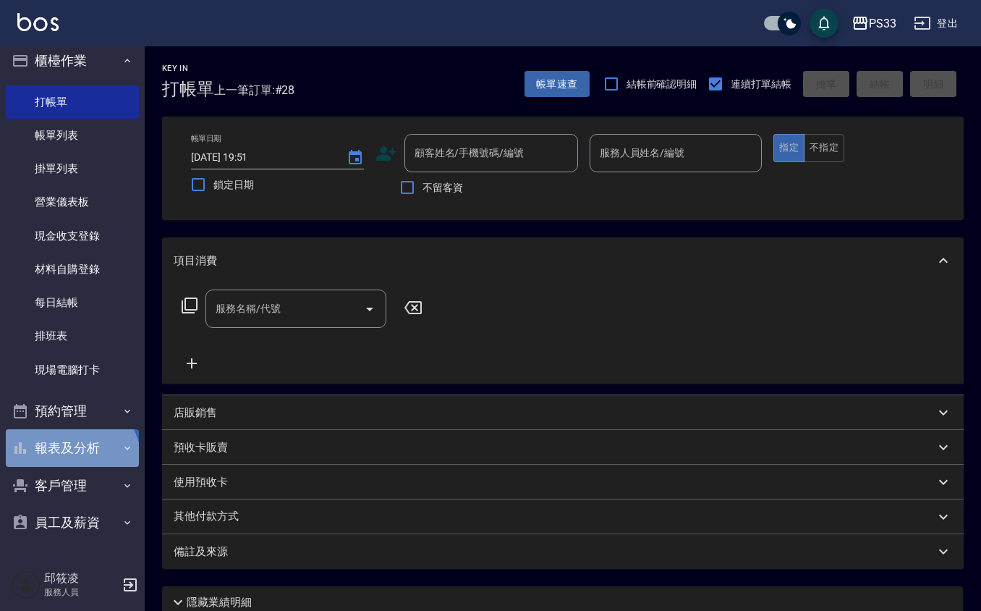
click at [64, 463] on button "報表及分析" at bounding box center [72, 448] width 133 height 38
click at [69, 455] on button "報表及分析" at bounding box center [72, 448] width 133 height 38
click at [69, 454] on button "報表及分析" at bounding box center [72, 448] width 133 height 38
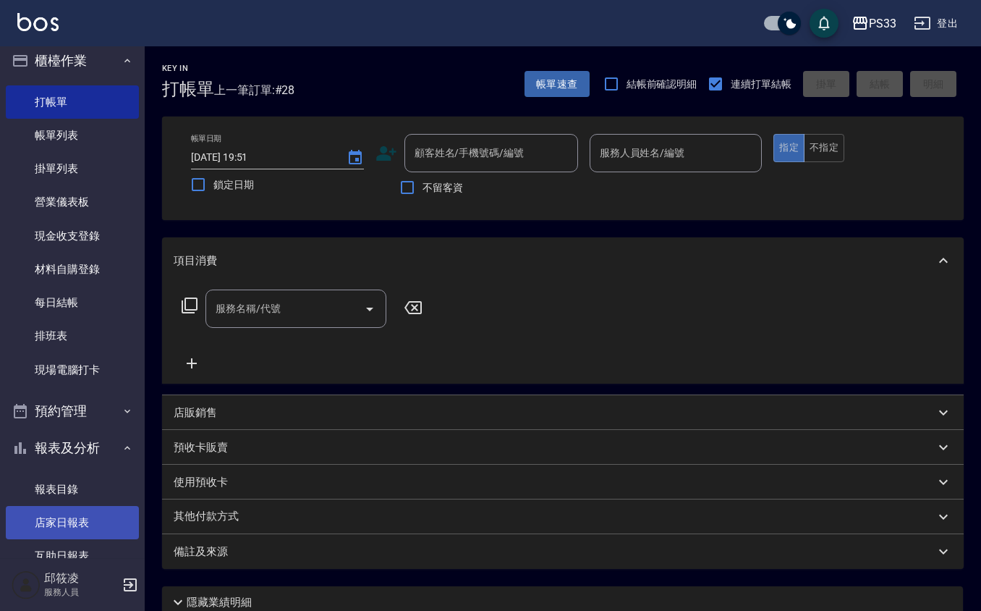
click at [85, 515] on link "店家日報表" at bounding box center [72, 522] width 133 height 33
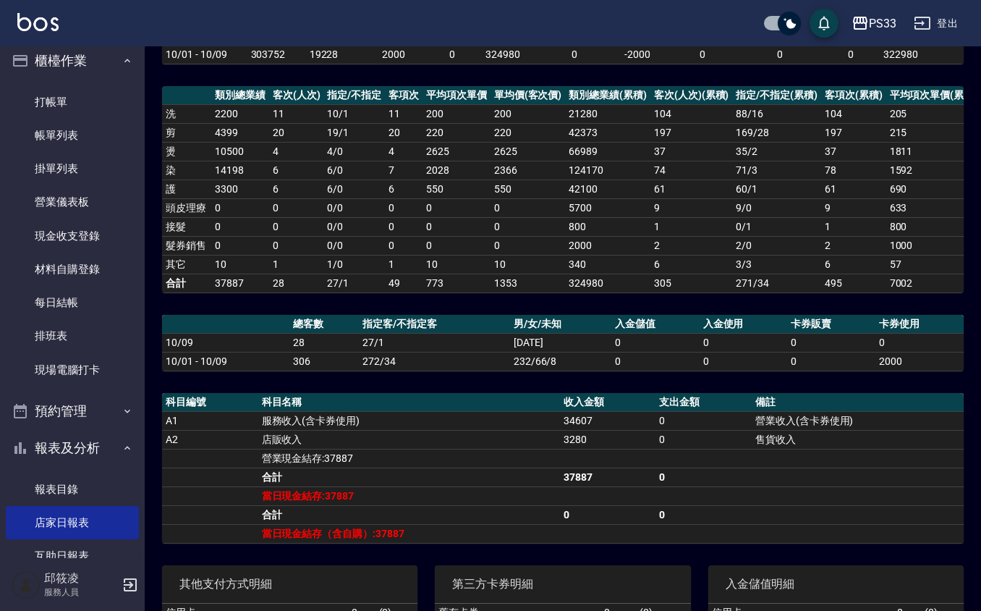
scroll to position [310, 0]
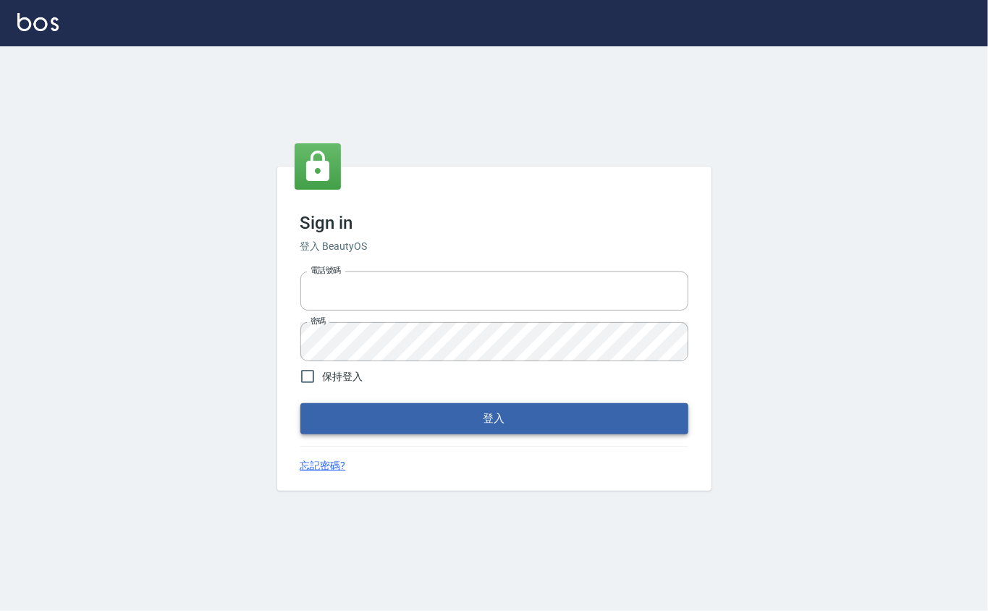
type input "0912271117"
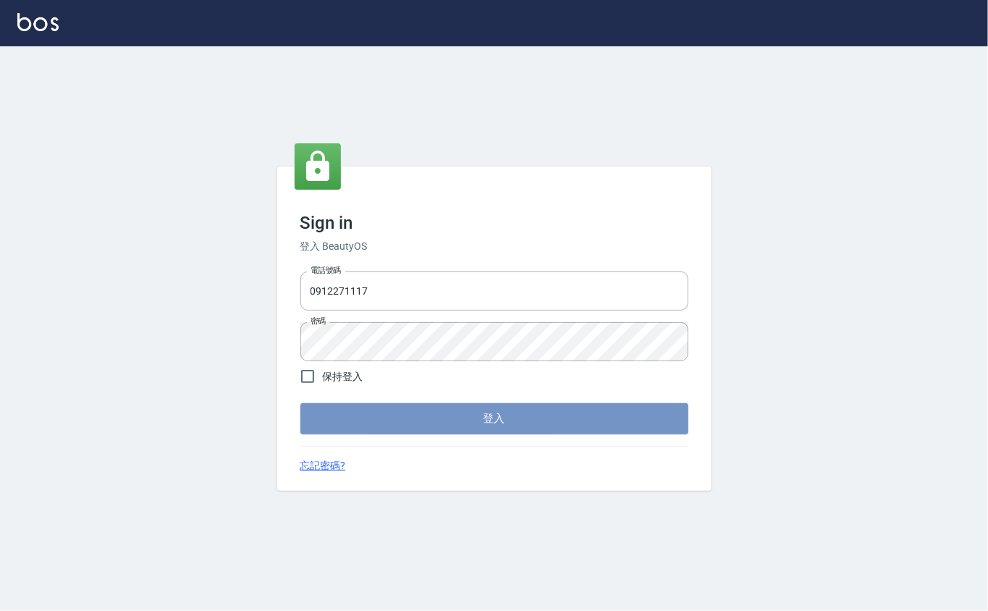
click at [304, 417] on button "登入" at bounding box center [494, 418] width 388 height 30
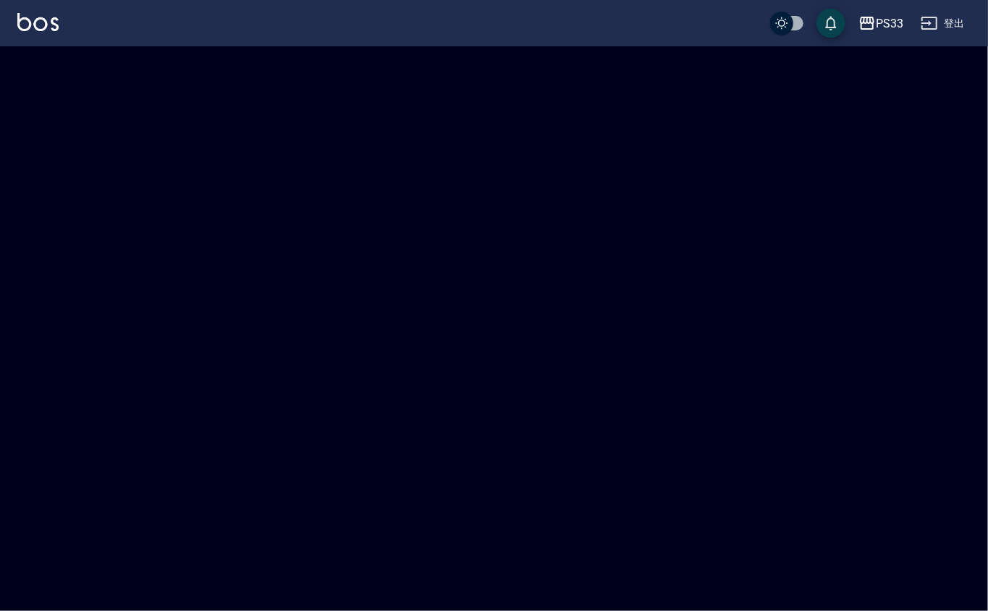
checkbox input "true"
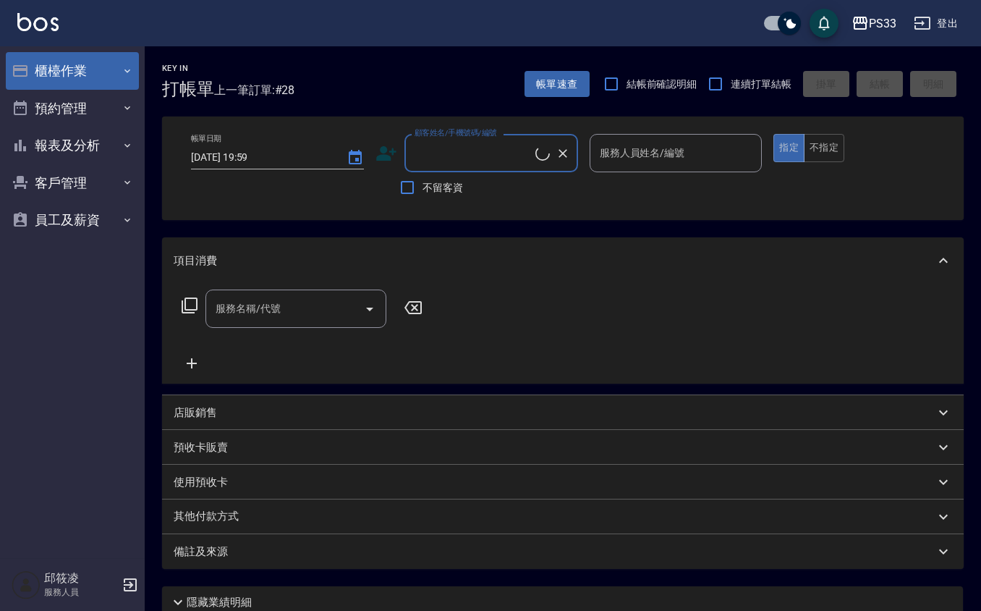
click at [87, 64] on button "櫃檯作業" at bounding box center [72, 71] width 133 height 38
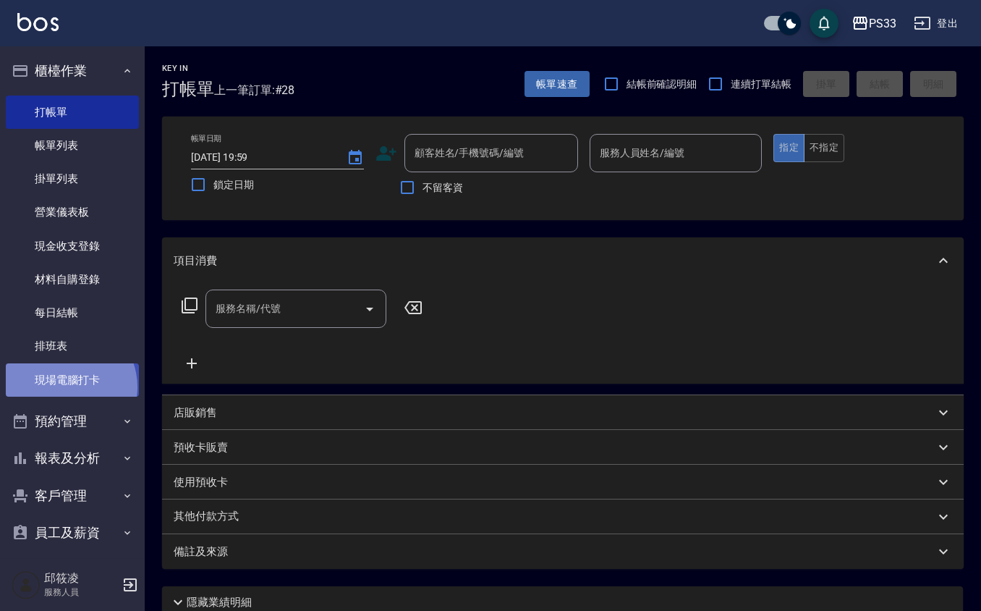
click at [64, 386] on link "現場電腦打卡" at bounding box center [72, 379] width 133 height 33
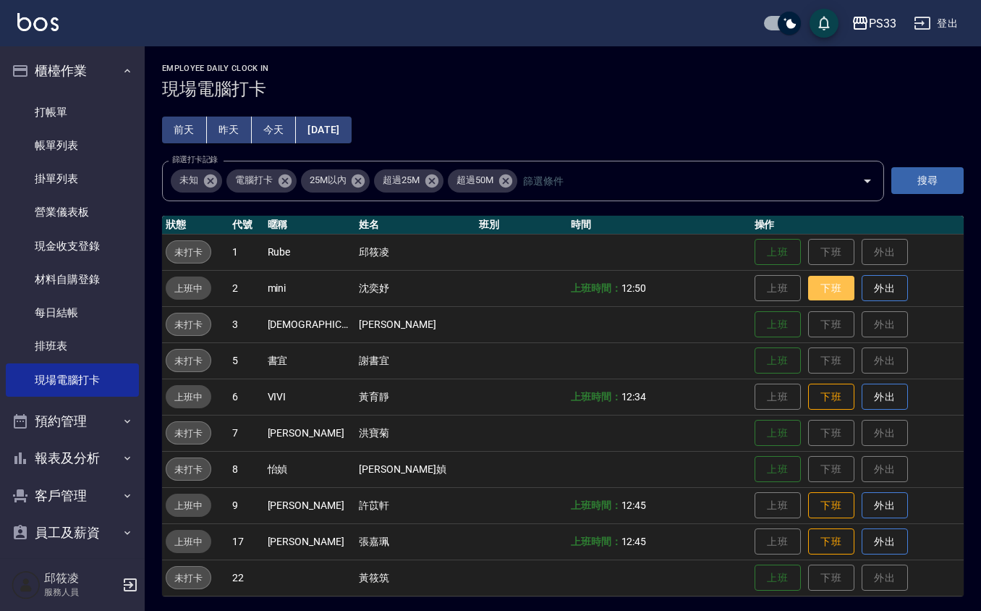
click at [823, 281] on button "下班" at bounding box center [831, 288] width 46 height 25
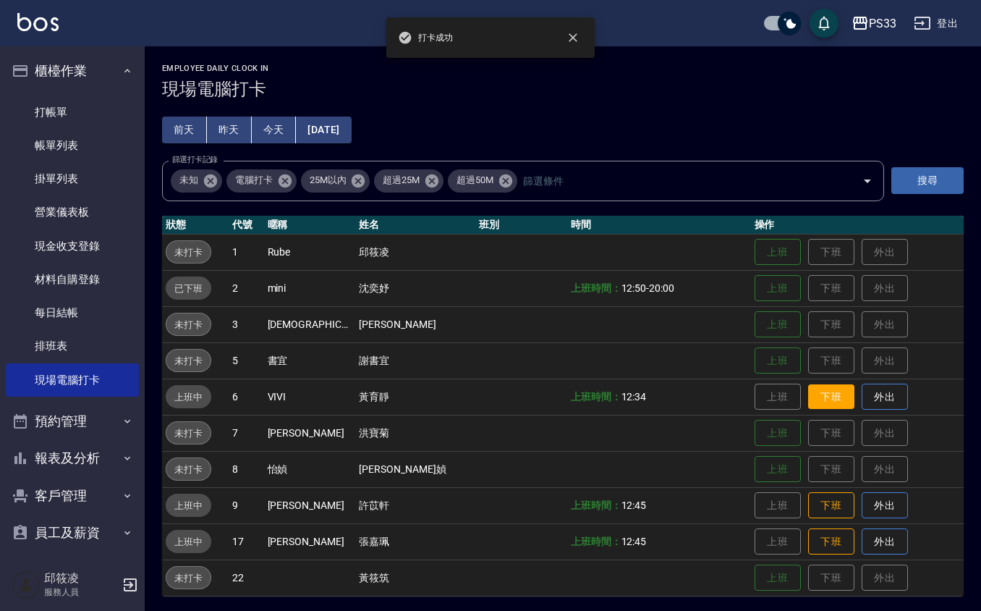
click at [811, 406] on button "下班" at bounding box center [831, 396] width 46 height 25
click at [808, 510] on button "下班" at bounding box center [831, 505] width 46 height 25
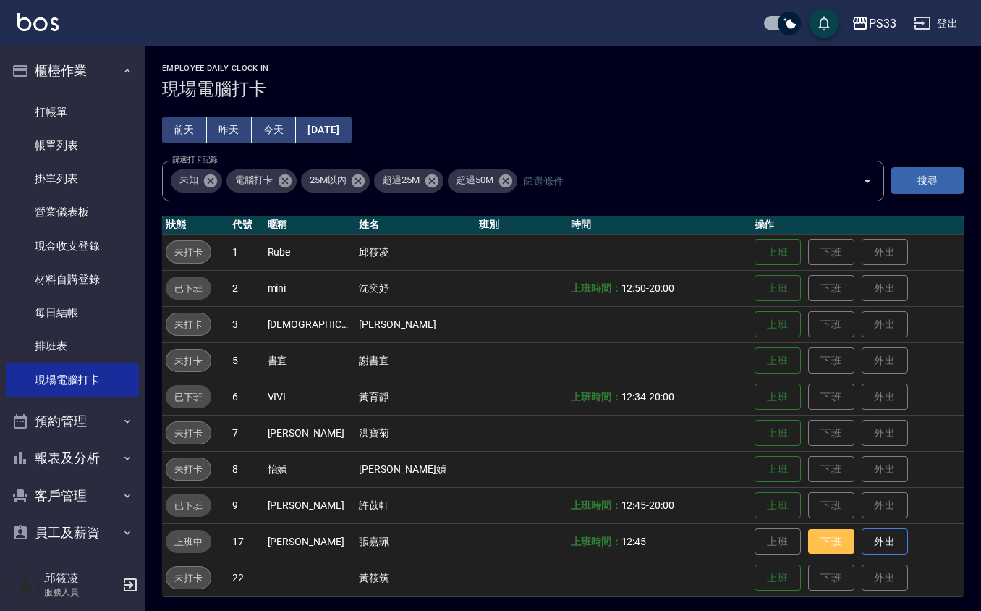
click at [808, 553] on button "下班" at bounding box center [831, 541] width 46 height 25
